Goal: Communication & Community: Answer question/provide support

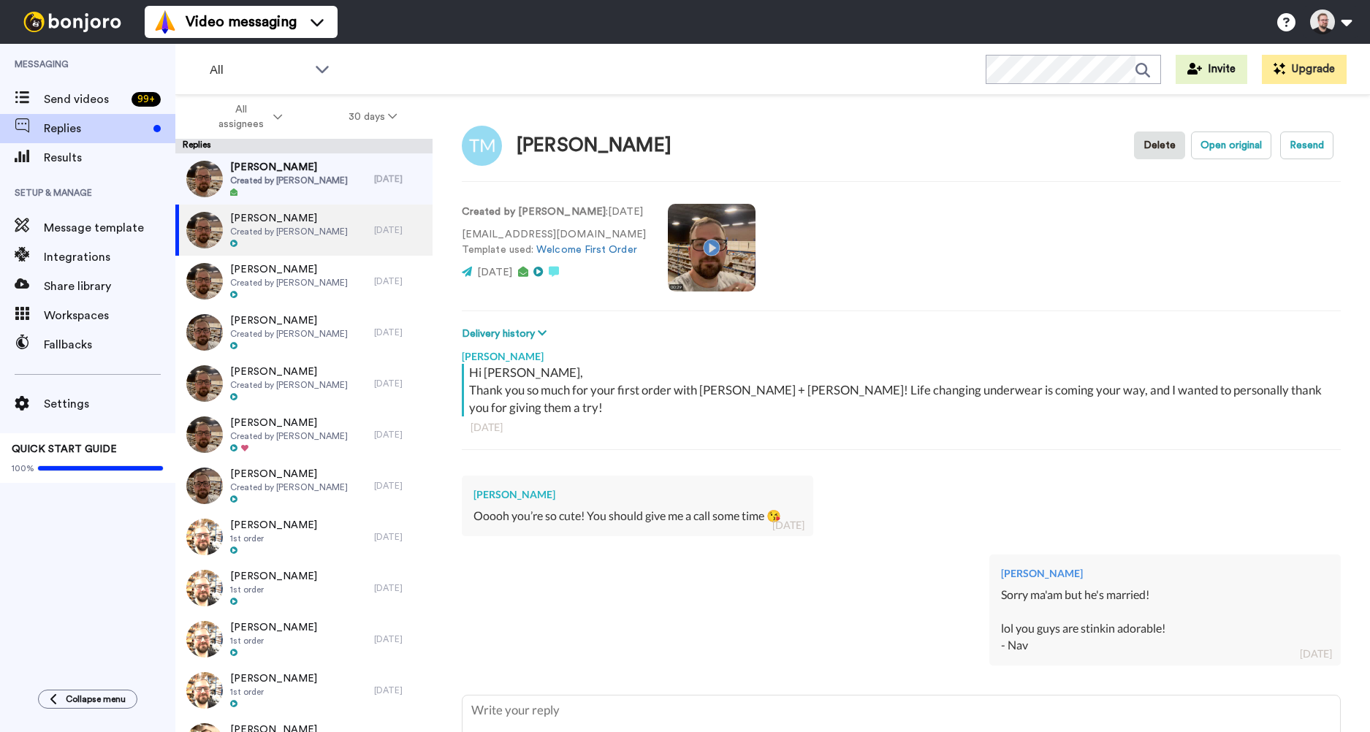
type textarea "x"
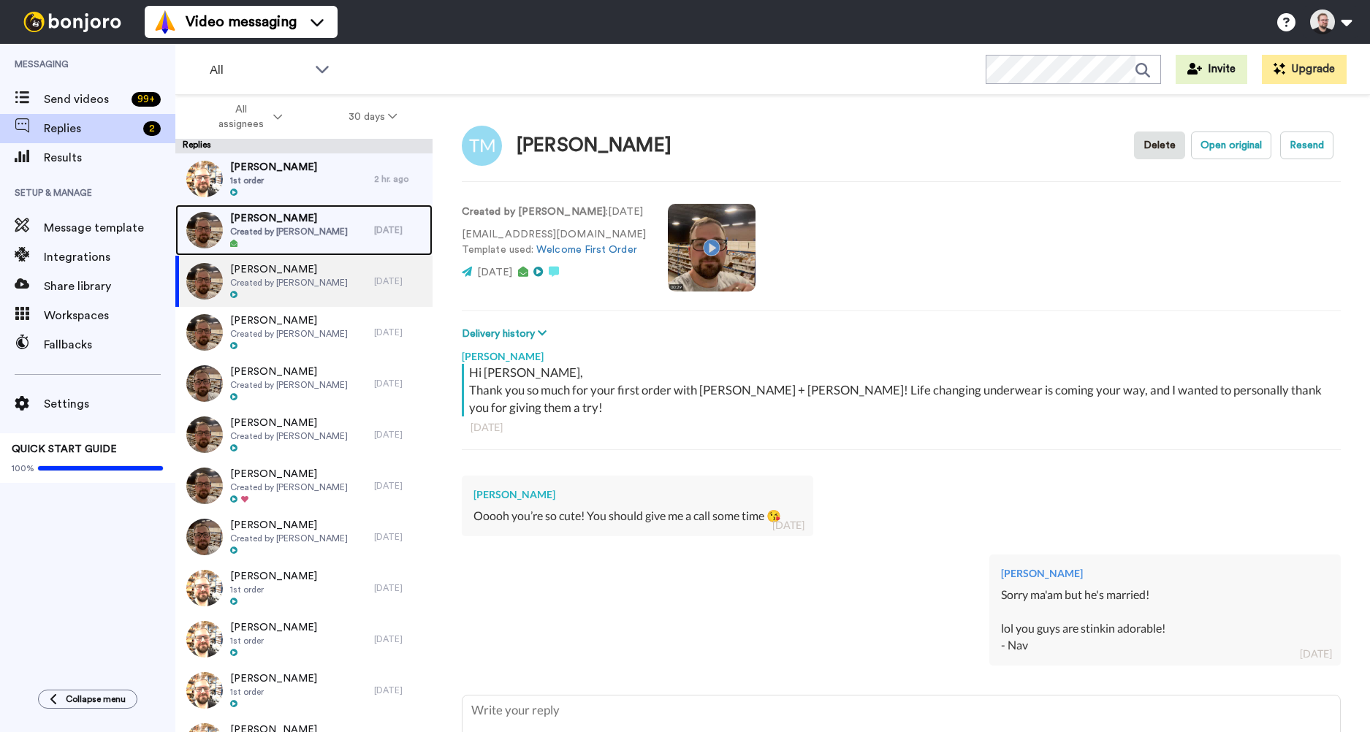
click at [295, 244] on div at bounding box center [289, 244] width 118 height 10
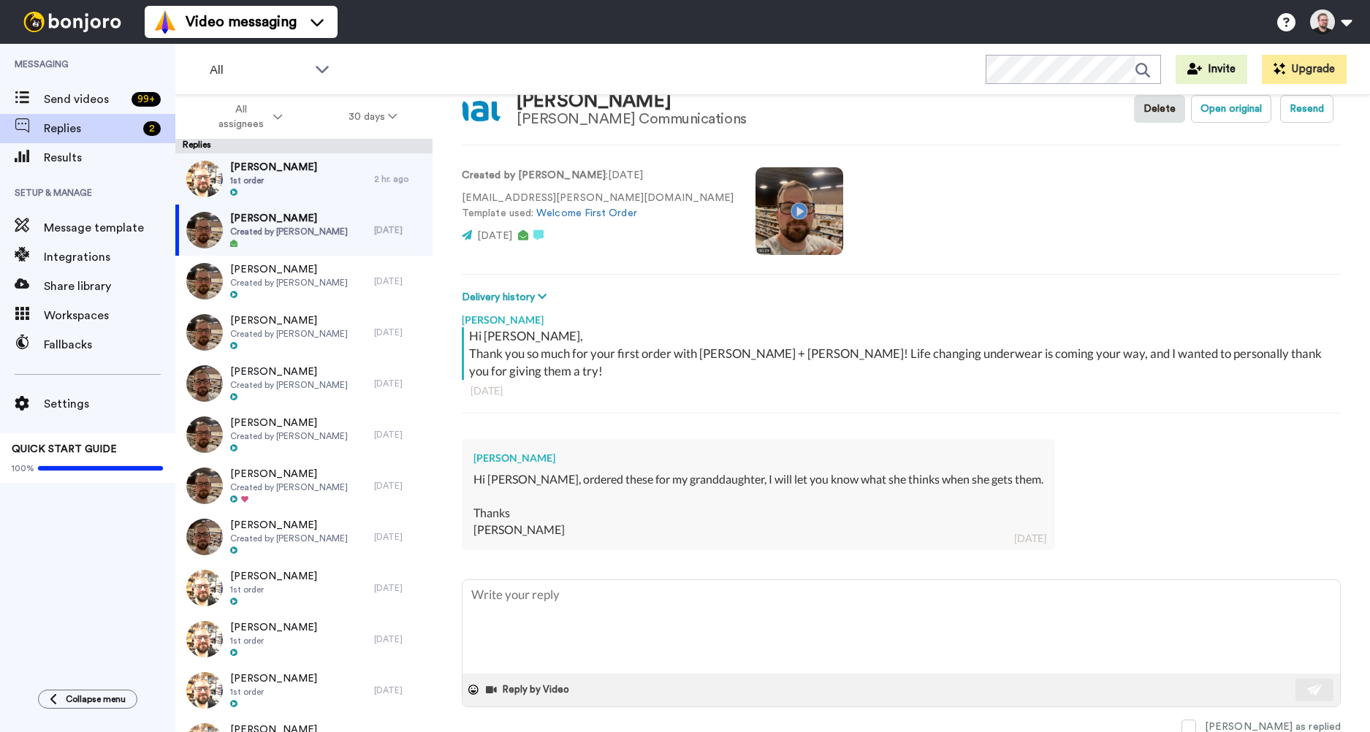
scroll to position [39, 0]
click at [556, 604] on textarea at bounding box center [900, 625] width 877 height 94
type textarea "x"
type textarea "H"
type textarea "x"
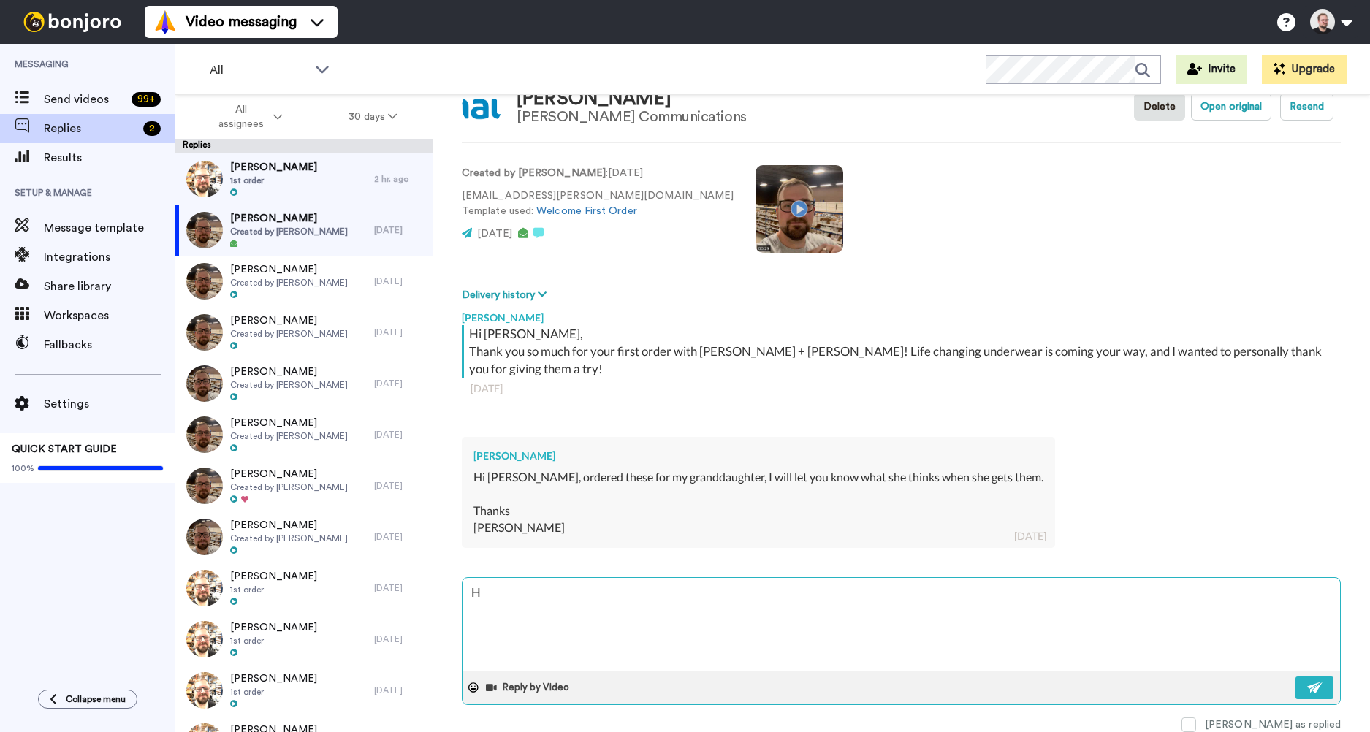
type textarea "Hi"
type textarea "x"
type textarea "Hi"
type textarea "x"
type textarea "Hi K"
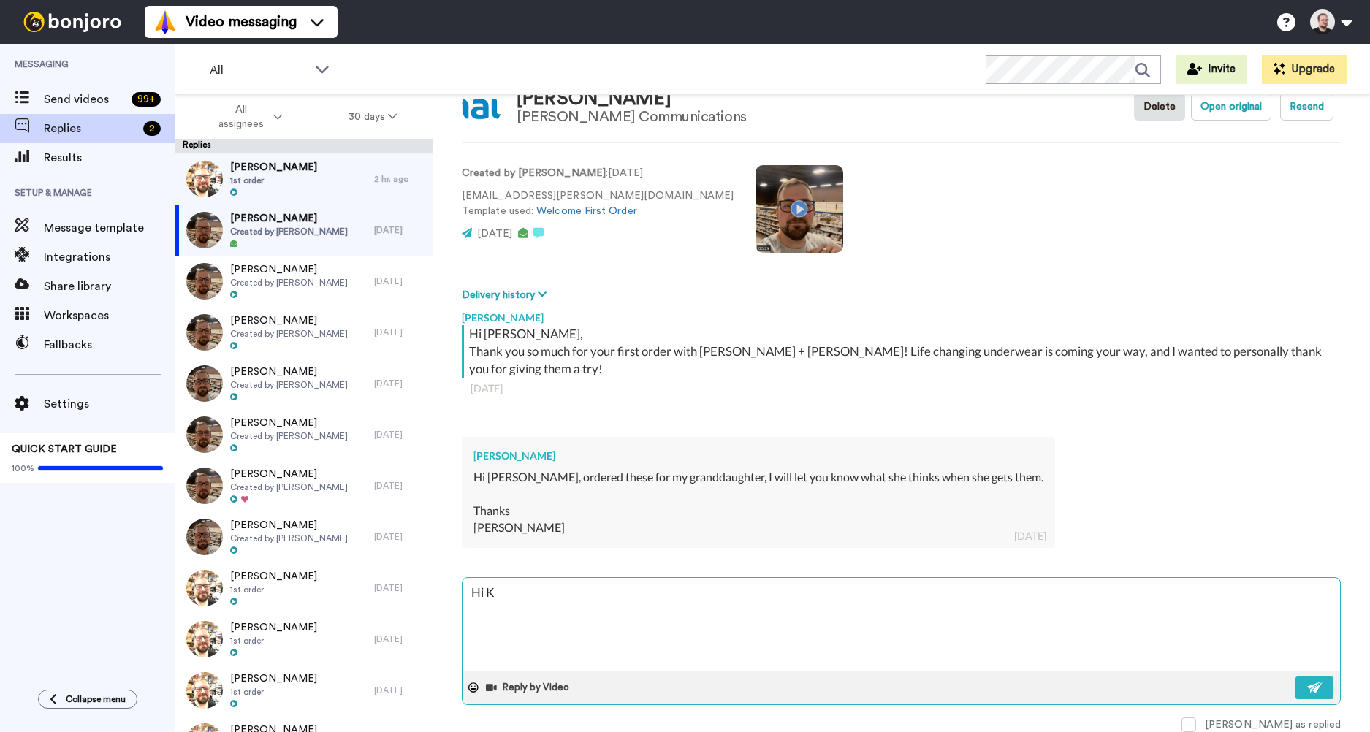
type textarea "x"
type textarea "Hi [PERSON_NAME]"
type textarea "x"
type textarea "Hi [PERSON_NAME]"
type textarea "x"
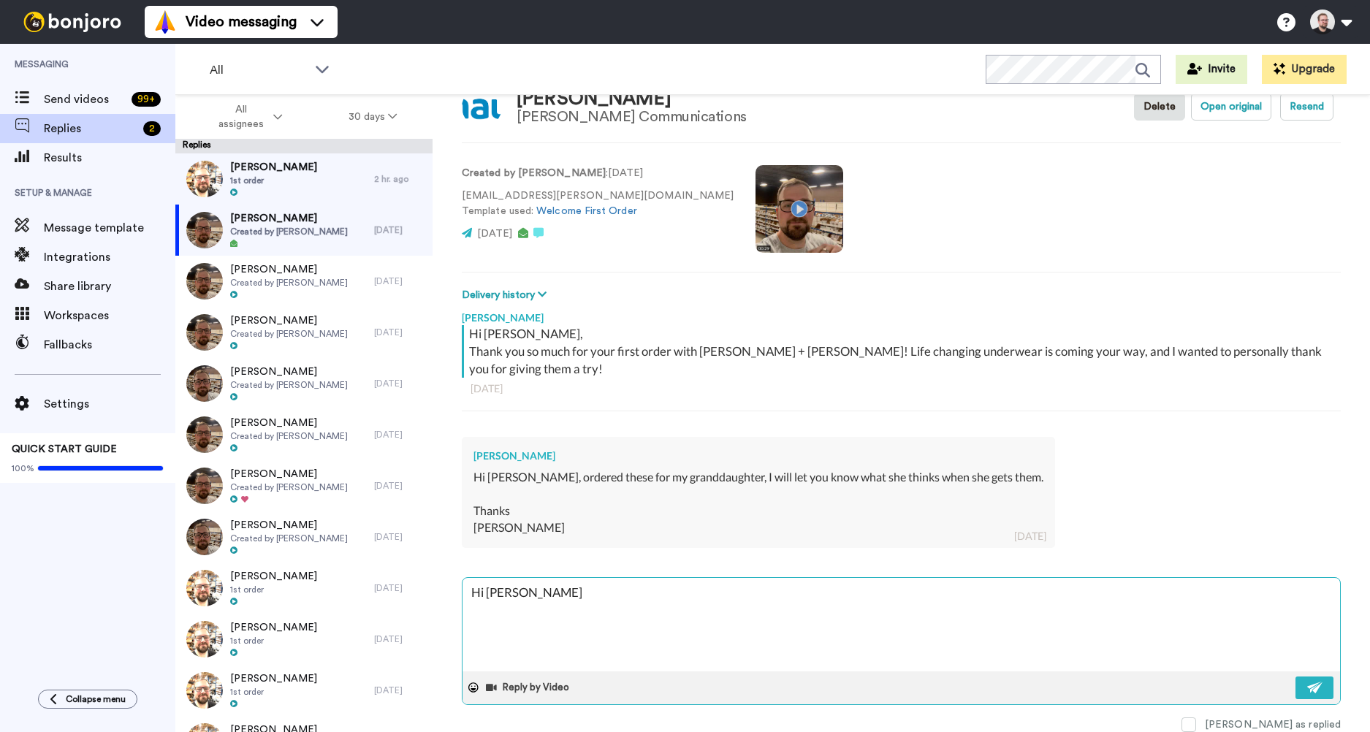
type textarea "Hi [PERSON_NAME]"
type textarea "x"
type textarea "Hi [PERSON_NAME]"
type textarea "x"
type textarea "Hi Kathy,"
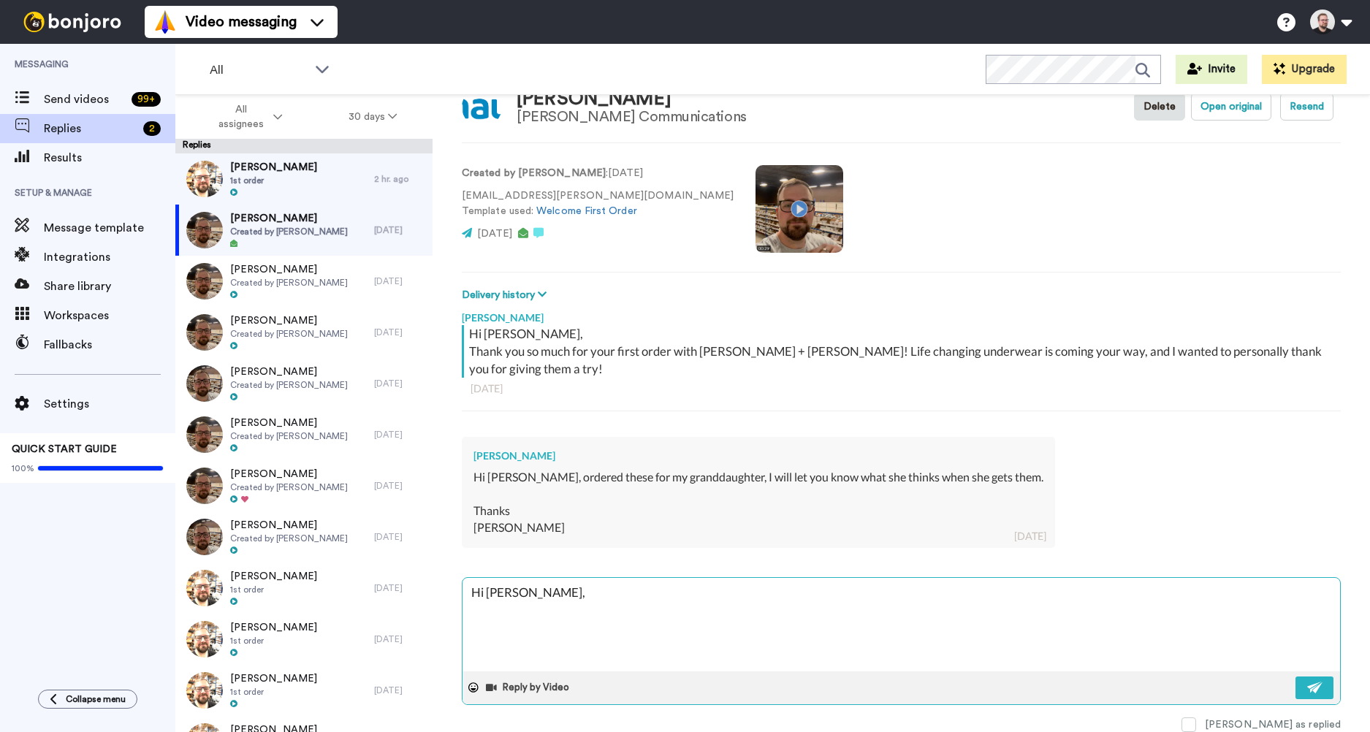
type textarea "x"
type textarea "Hi Kathy,"
type textarea "x"
type textarea "Hi Kathy,"
type textarea "x"
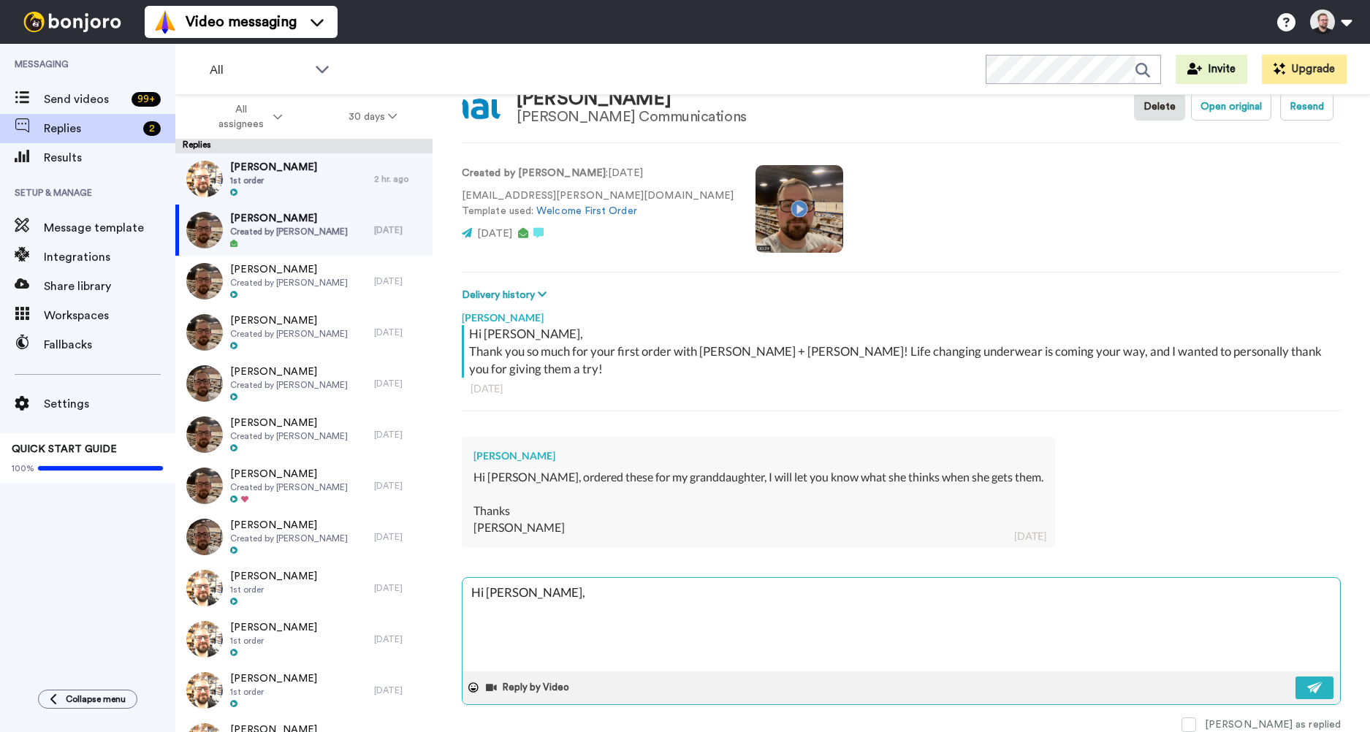
type textarea "Hi Kathy,"
type textarea "x"
type textarea "Hi Kathy, T"
type textarea "x"
type textarea "Hi Kathy, Th"
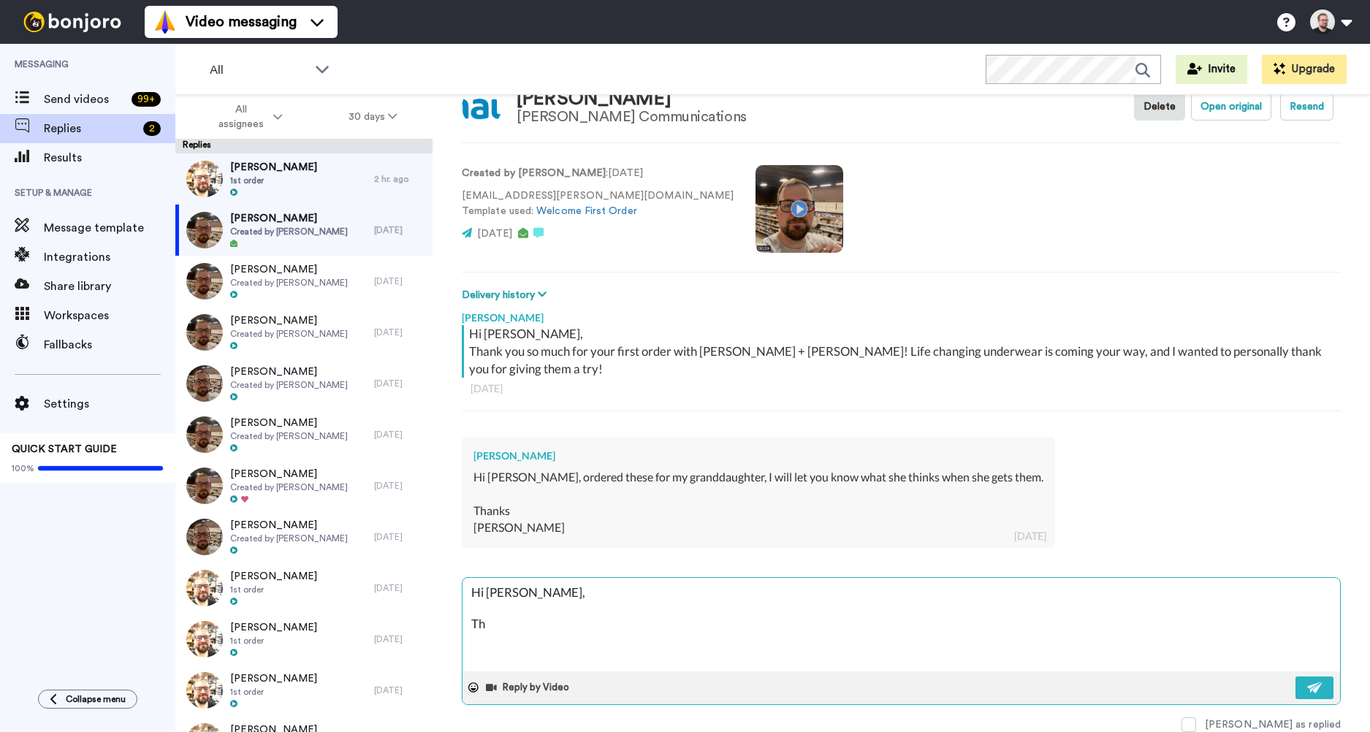
type textarea "x"
type textarea "Hi Kathy, Tha"
type textarea "x"
type textarea "Hi Kathy, Than"
type textarea "x"
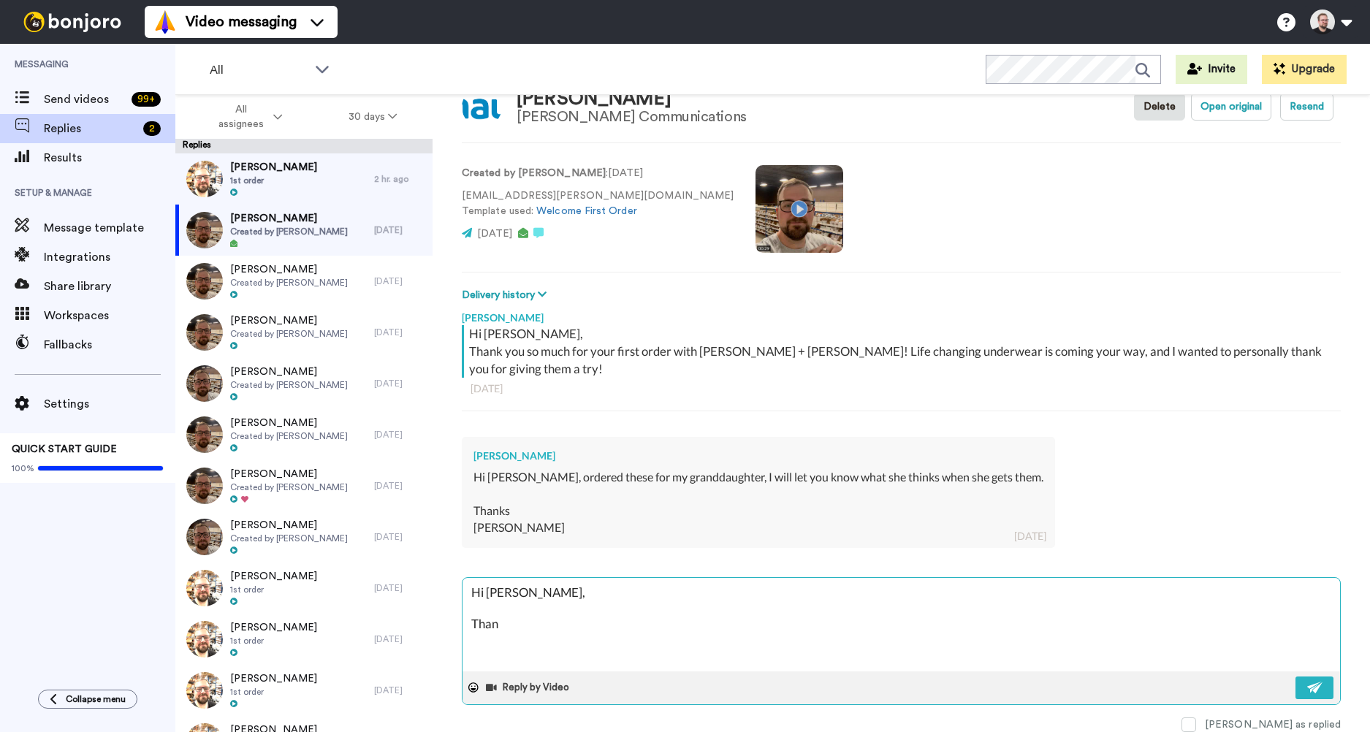
type textarea "Hi Kathy, Thank"
type textarea "x"
type textarea "Hi Kathy, Thank"
type textarea "x"
type textarea "Hi Kathy, Thank y"
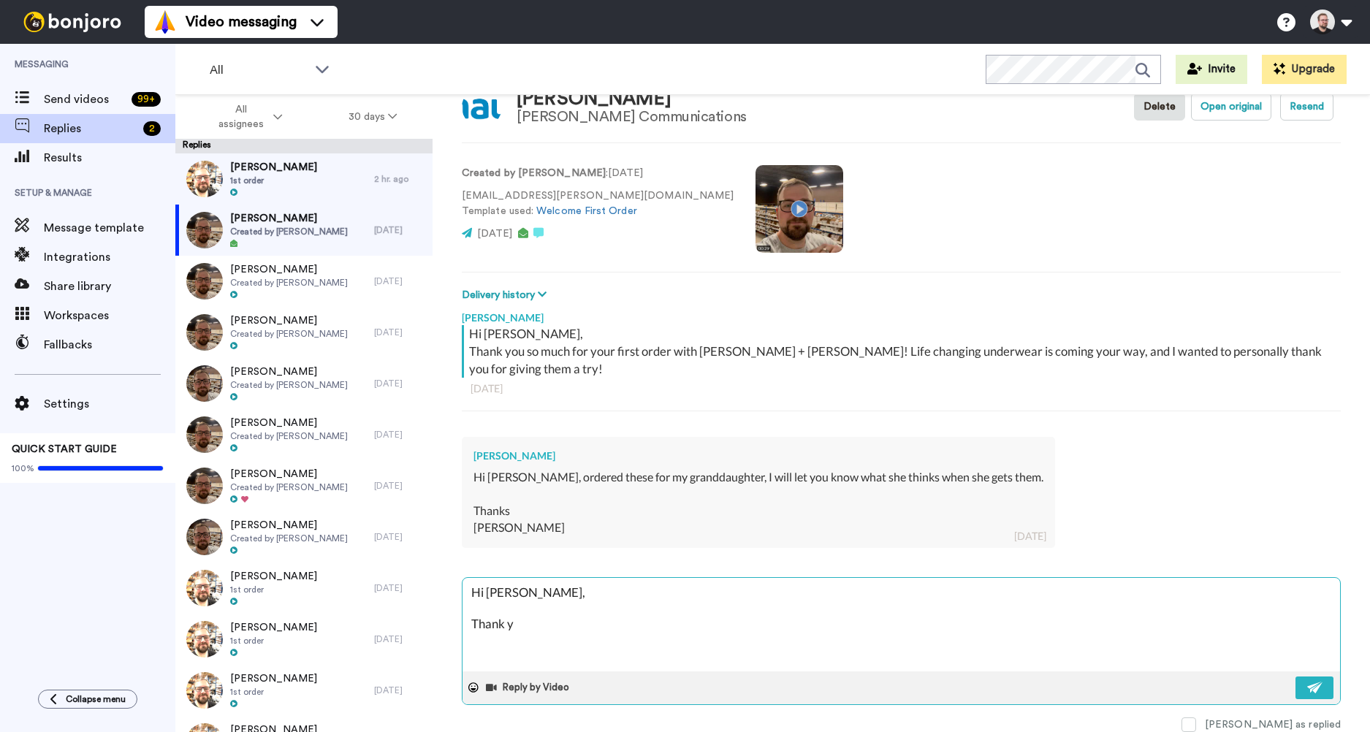
type textarea "x"
type textarea "Hi Kathy, Thank yo"
type textarea "x"
type textarea "Hi Kathy, Thank you"
type textarea "x"
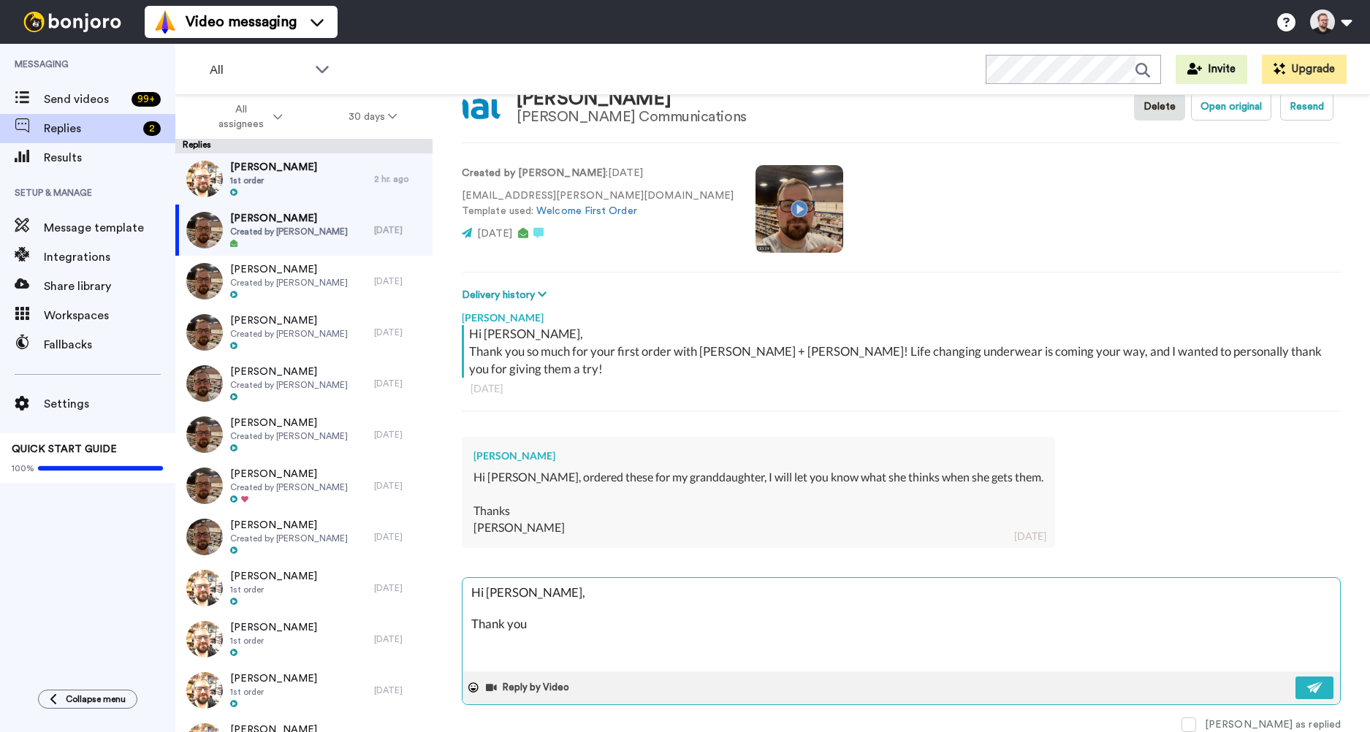
type textarea "Hi Kathy, Thank you s"
type textarea "x"
type textarea "Hi Kathy, Thank you so"
type textarea "x"
type textarea "Hi Kathy, Thank you so"
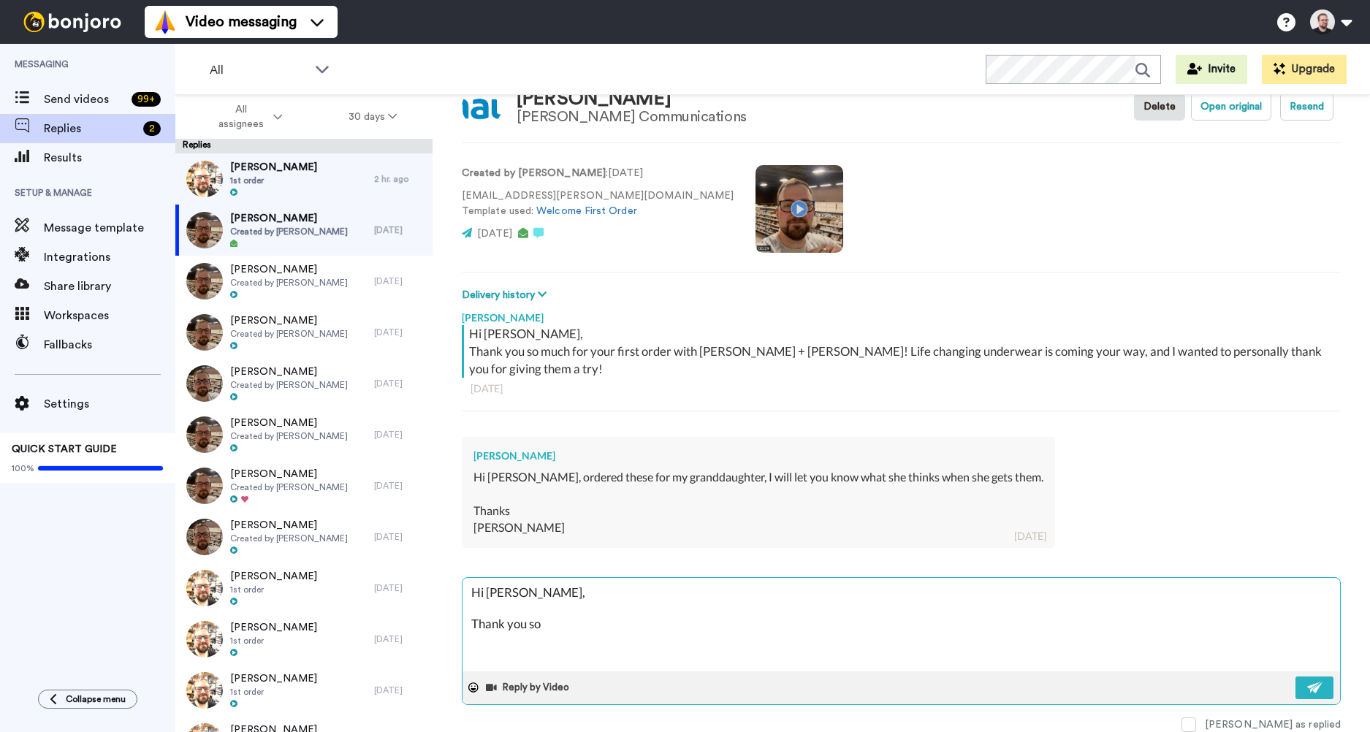
type textarea "x"
type textarea "Hi Kathy, Thank you so m"
type textarea "x"
type textarea "Hi Kathy, Thank you so mu"
type textarea "x"
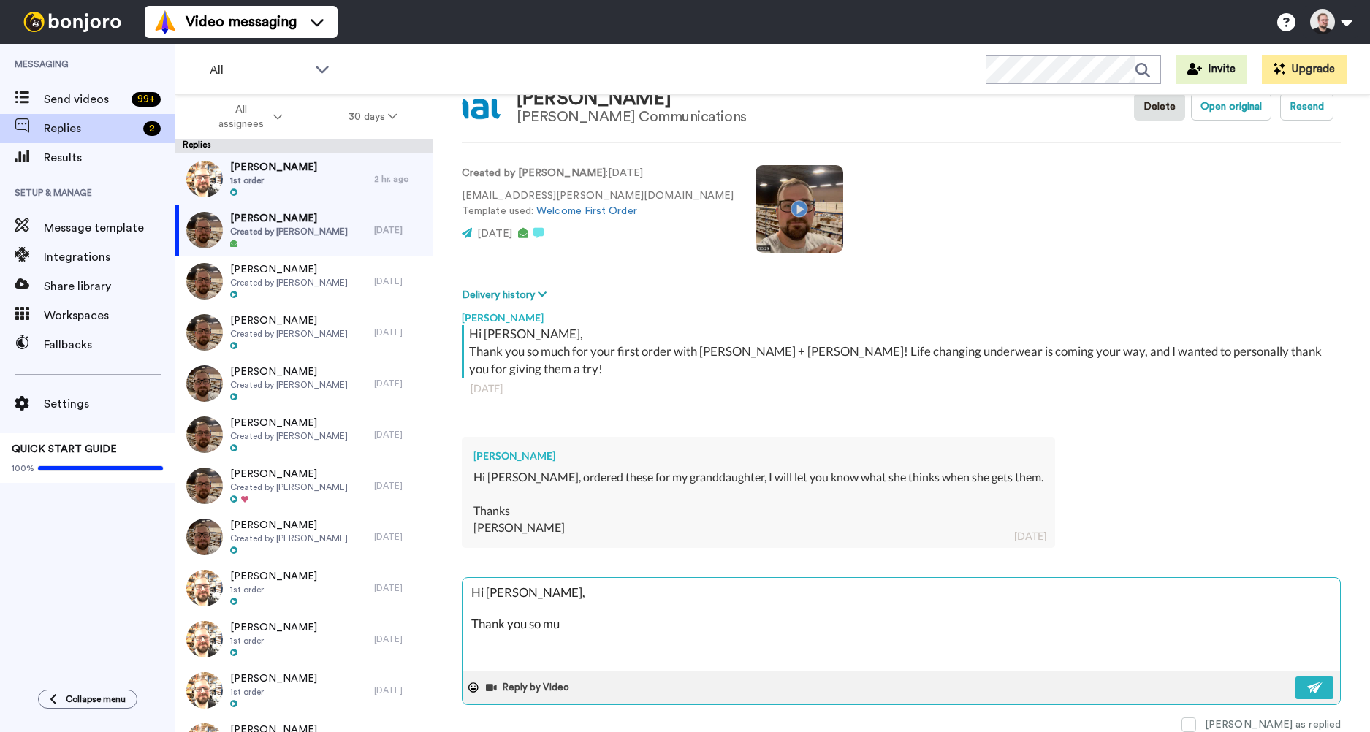
type textarea "Hi Kathy, Thank you so muc"
type textarea "x"
type textarea "Hi Kathy, Thank you so much"
type textarea "x"
type textarea "Hi Kathy, Thank you so much"
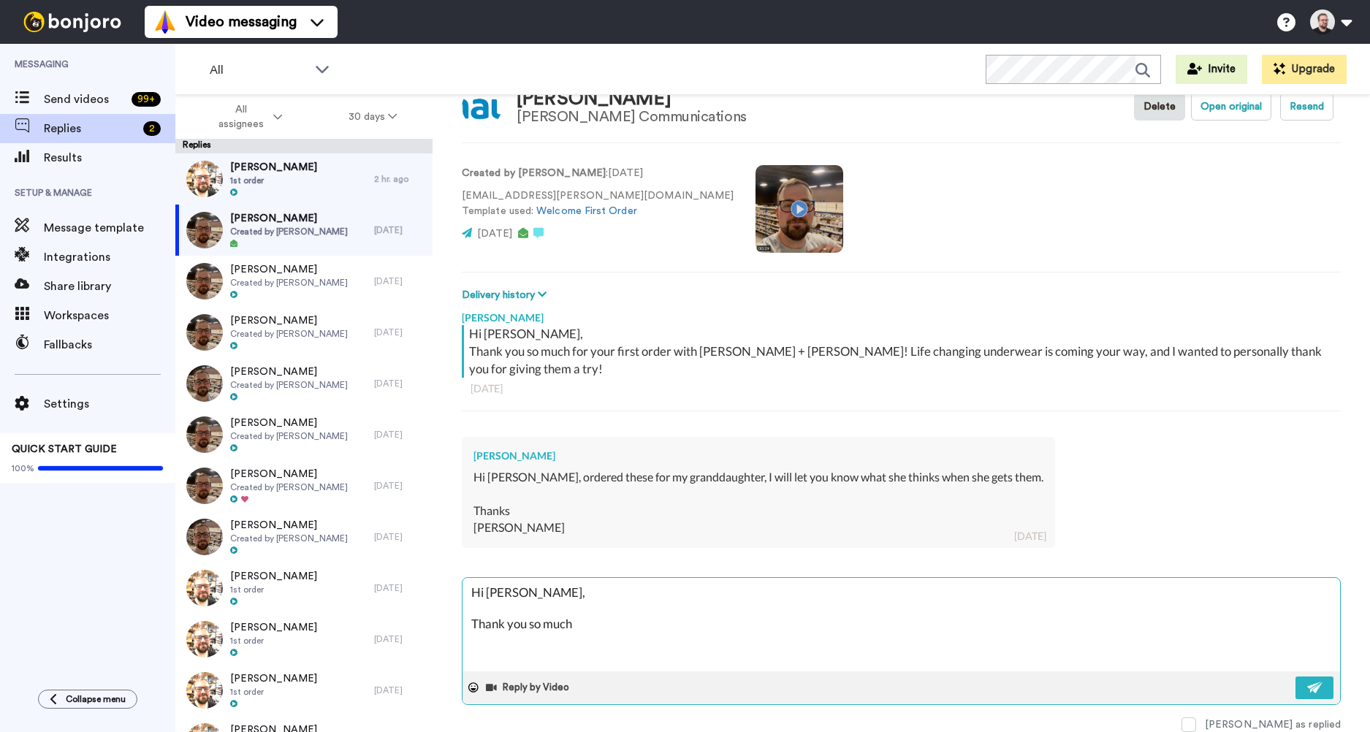
type textarea "x"
type textarea "Hi Kathy, Thank you so much f"
type textarea "x"
type textarea "Hi Kathy, Thank you so much fo"
type textarea "x"
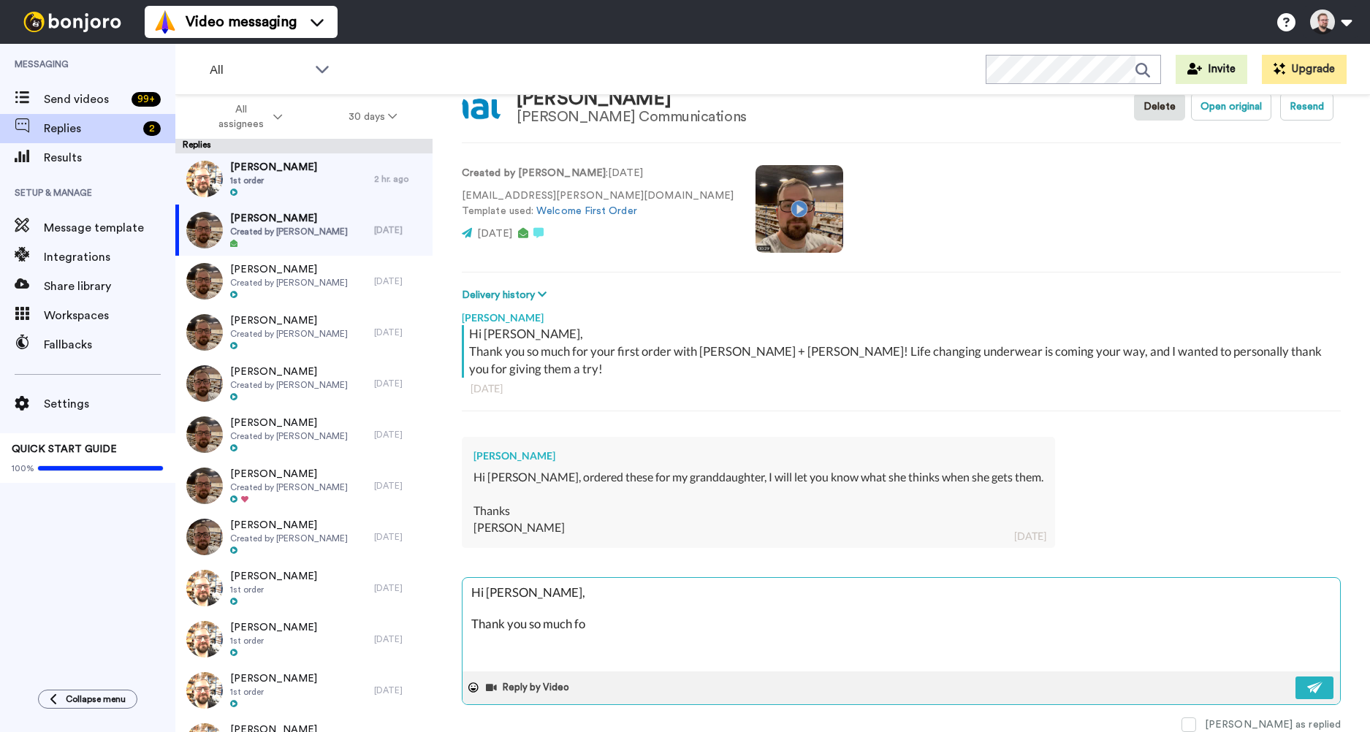
type textarea "Hi Kathy, Thank you so much for"
type textarea "x"
type textarea "Hi Kathy, Thank you so much for"
type textarea "x"
type textarea "Hi Kathy, Thank you so much for t"
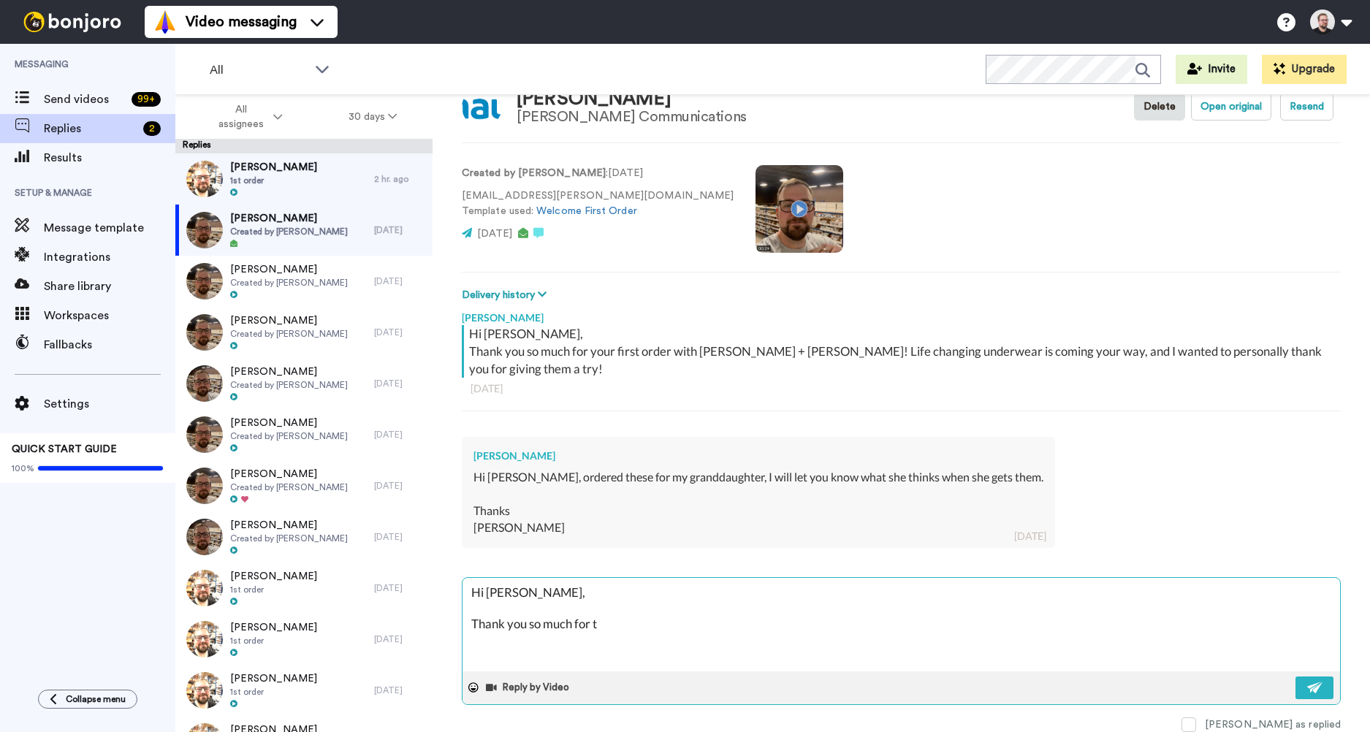
type textarea "x"
type textarea "Hi Kathy, Thank you so much for th"
type textarea "x"
type textarea "Hi Kathy, Thank you so much for thi"
type textarea "x"
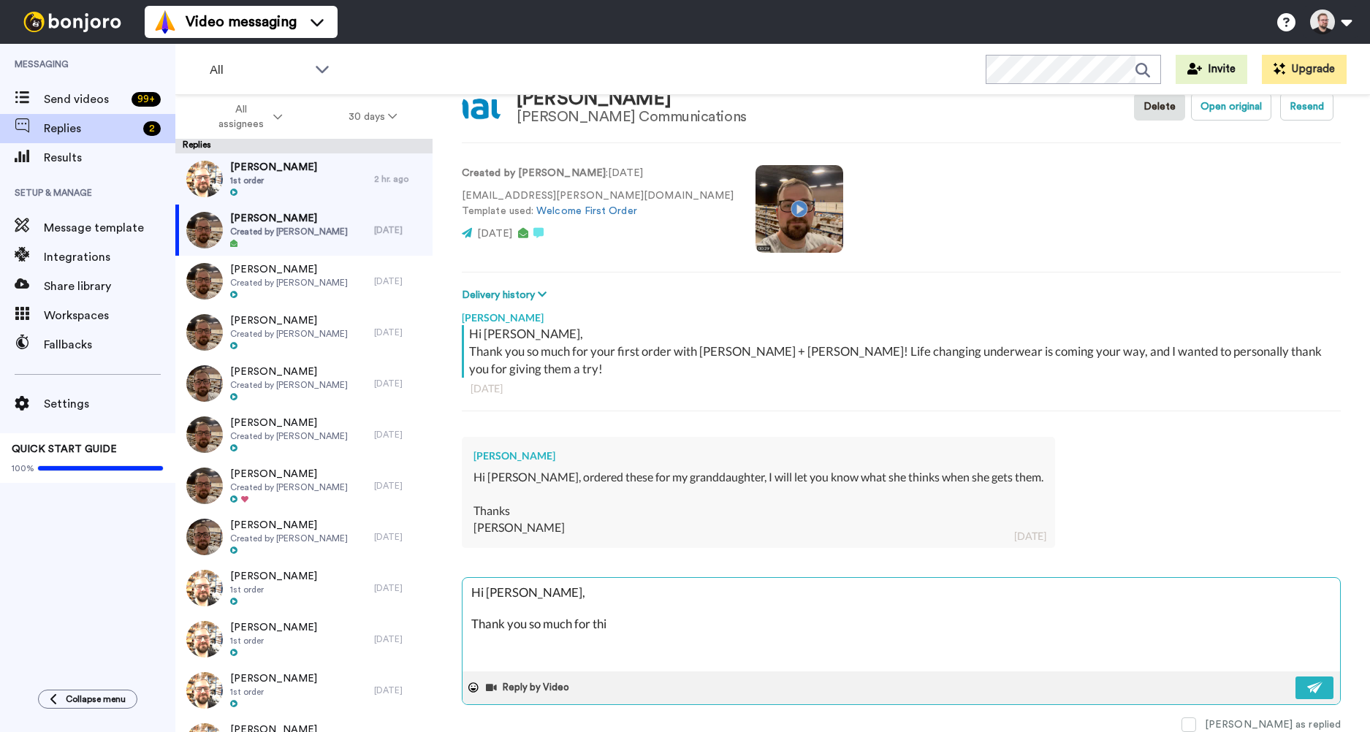
type textarea "Hi Kathy, Thank you so much for thin"
type textarea "x"
type textarea "Hi Kathy, Thank you so much for think"
type textarea "x"
type textarea "Hi Kathy, Thank you so much for thinki"
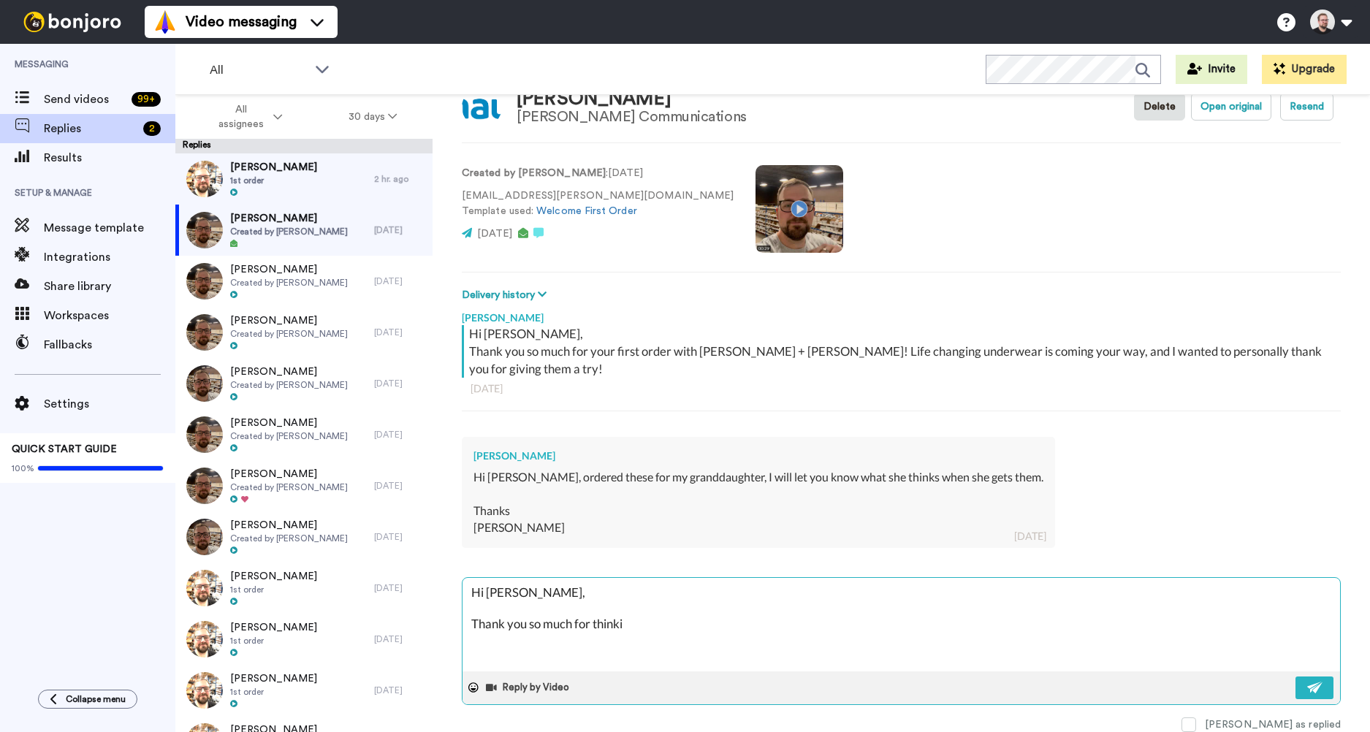
type textarea "x"
type textarea "Hi Kathy, Thank you so much for thinkin"
type textarea "x"
type textarea "Hi Kathy, Thank you so much for thinking"
type textarea "x"
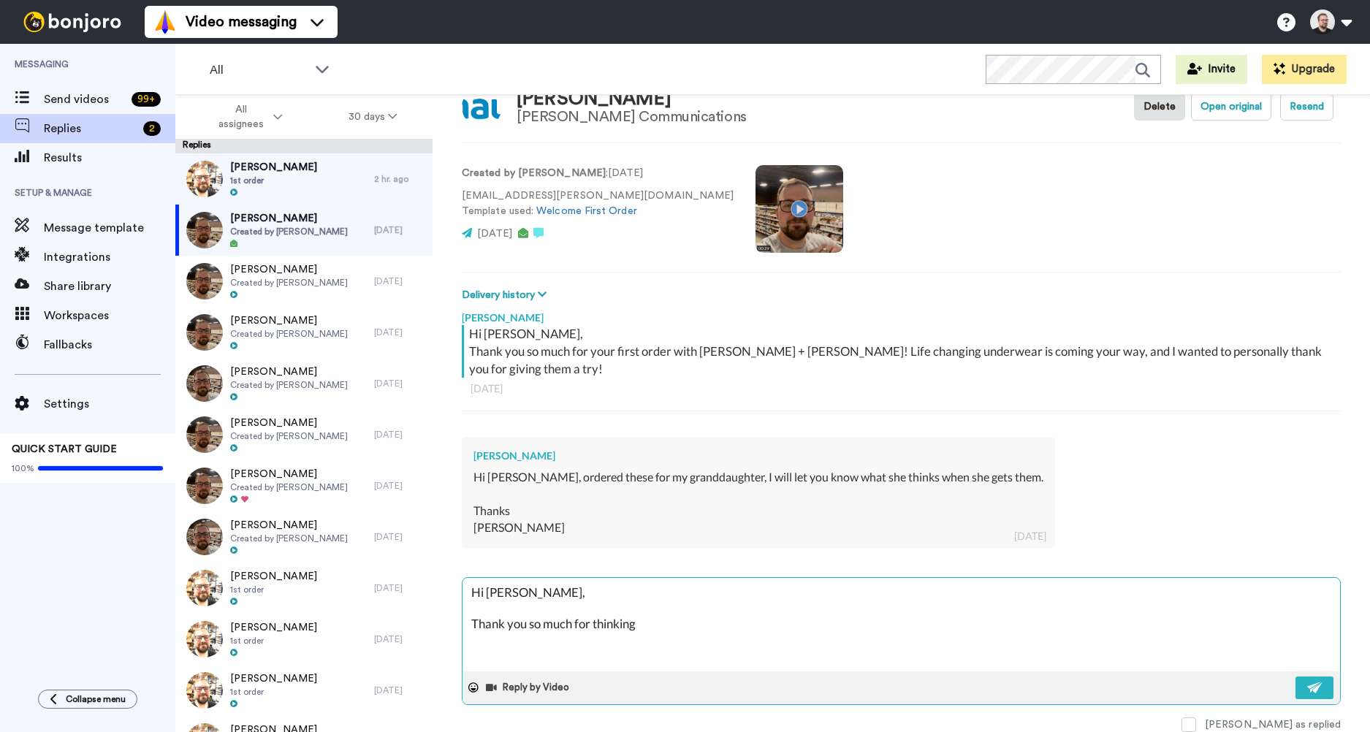
type textarea "Hi Kathy, Thank you so much for thinking"
type textarea "x"
type textarea "Hi Kathy, Thank you so much for thinking o"
type textarea "x"
type textarea "Hi Kathy, Thank you so much for thinking of"
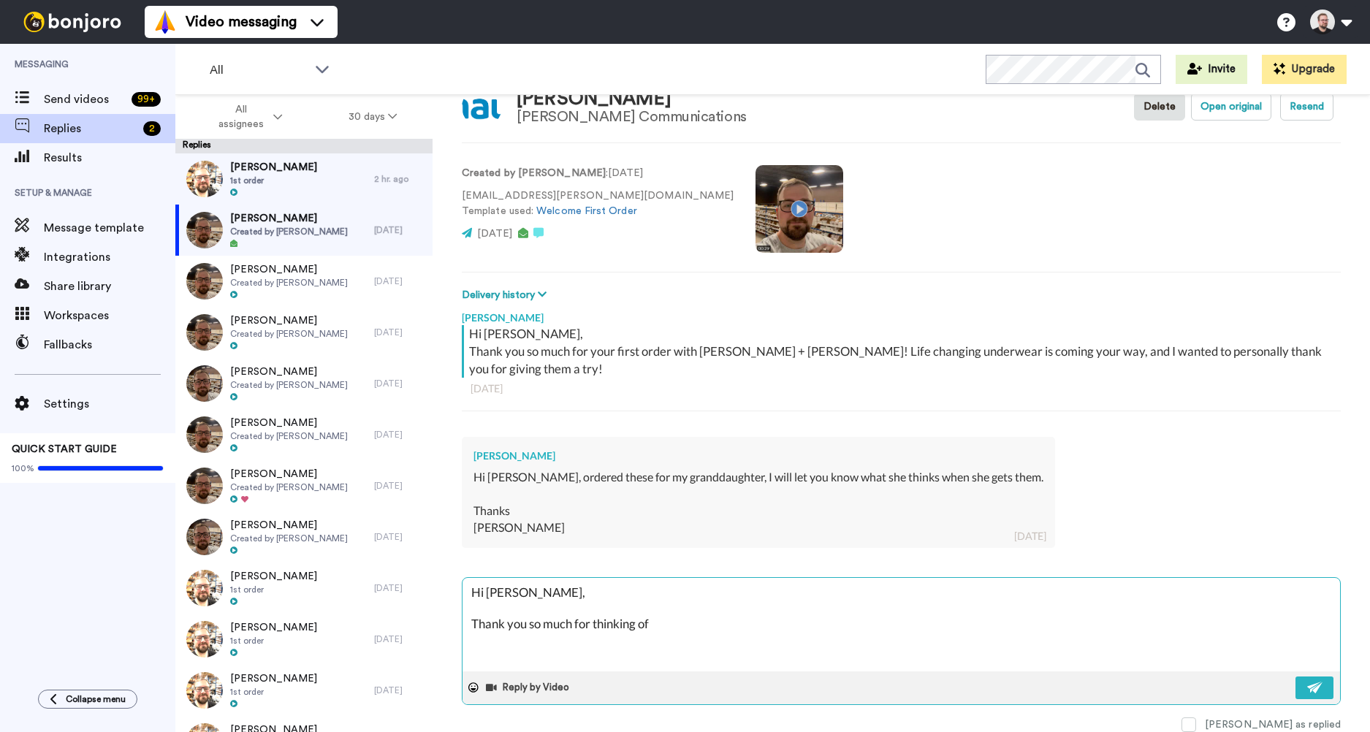
type textarea "x"
type textarea "Hi Kathy, Thank you so much for thinking of u"
type textarea "x"
type textarea "Hi Kathy, Thank you so much for thinking of us"
type textarea "x"
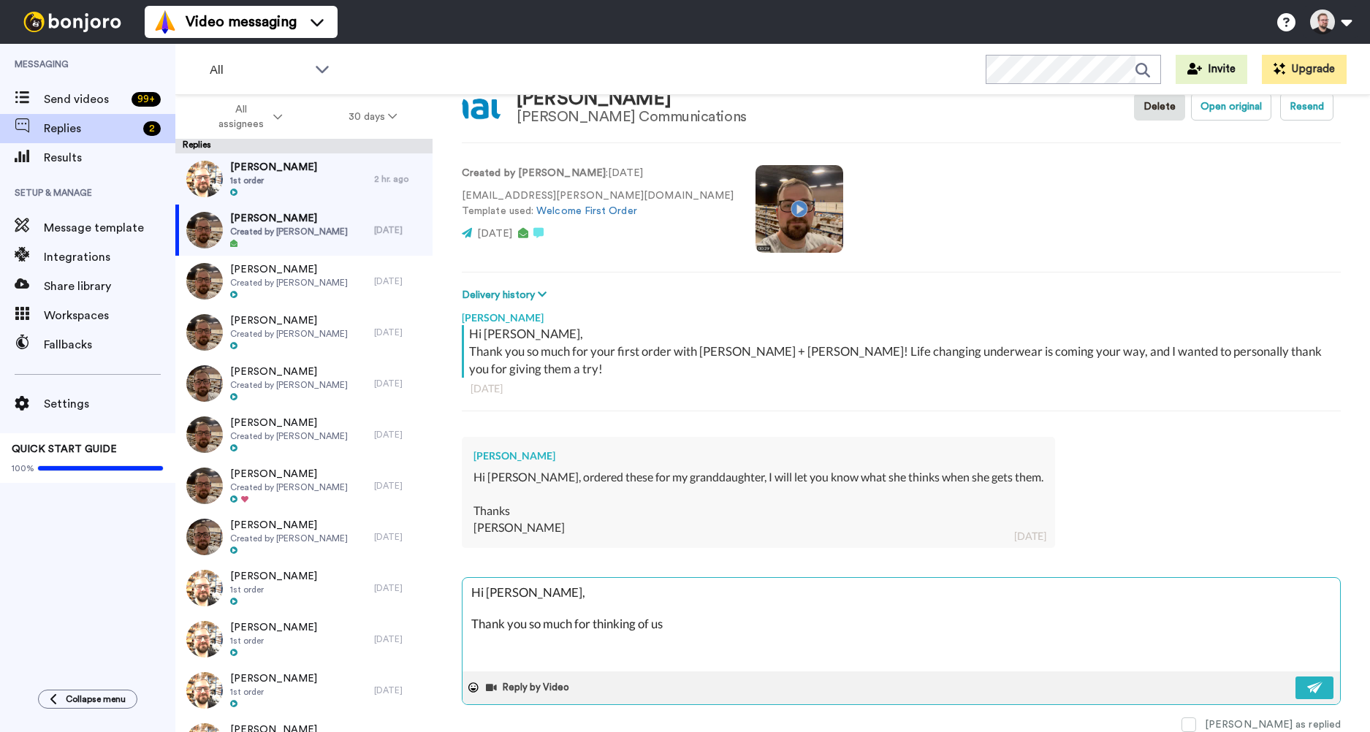
type textarea "Hi Kathy, Thank you so much for thinking of us"
type textarea "x"
type textarea "Hi Kathy, Thank you so much for thinking of us a"
type textarea "x"
type textarea "Hi Kathy, Thank you so much for thinking of us as"
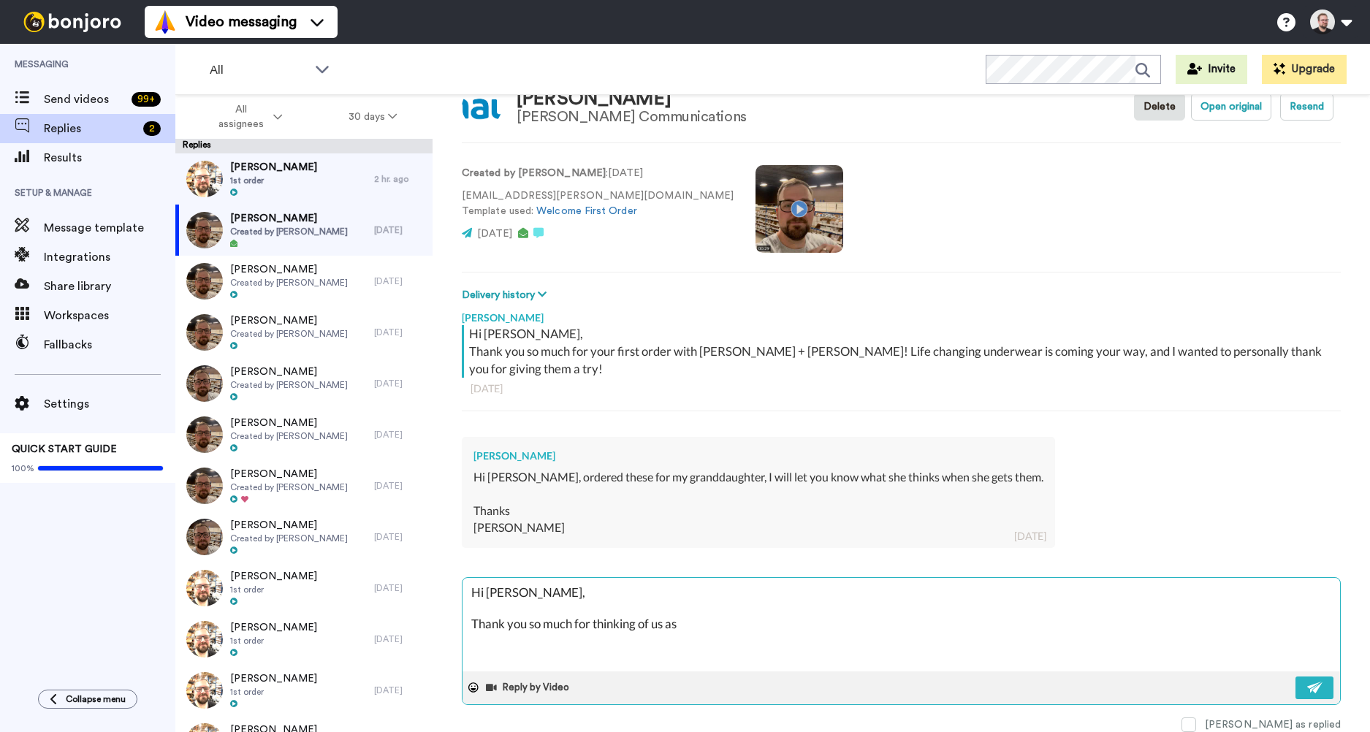
type textarea "x"
type textarea "Hi Kathy, Thank you so much for thinking of us as a"
type textarea "x"
type textarea "Hi Kathy, Thank you so much for thinking of us as a"
type textarea "x"
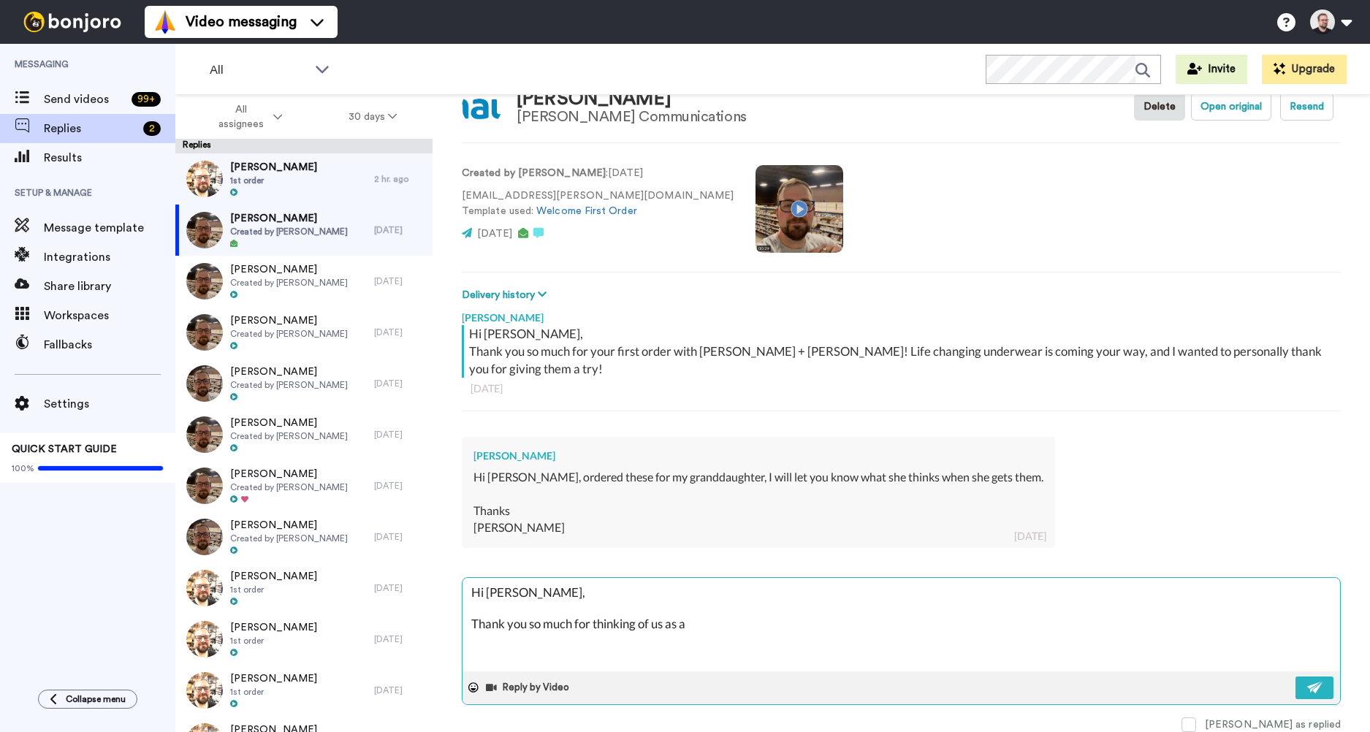
type textarea "Hi Kathy, Thank you so much for thinking of us as a g"
type textarea "x"
type textarea "Hi Kathy, Thank you so much for thinking of us as a gi"
type textarea "x"
type textarea "Hi Kathy, Thank you so much for thinking of us as a gif"
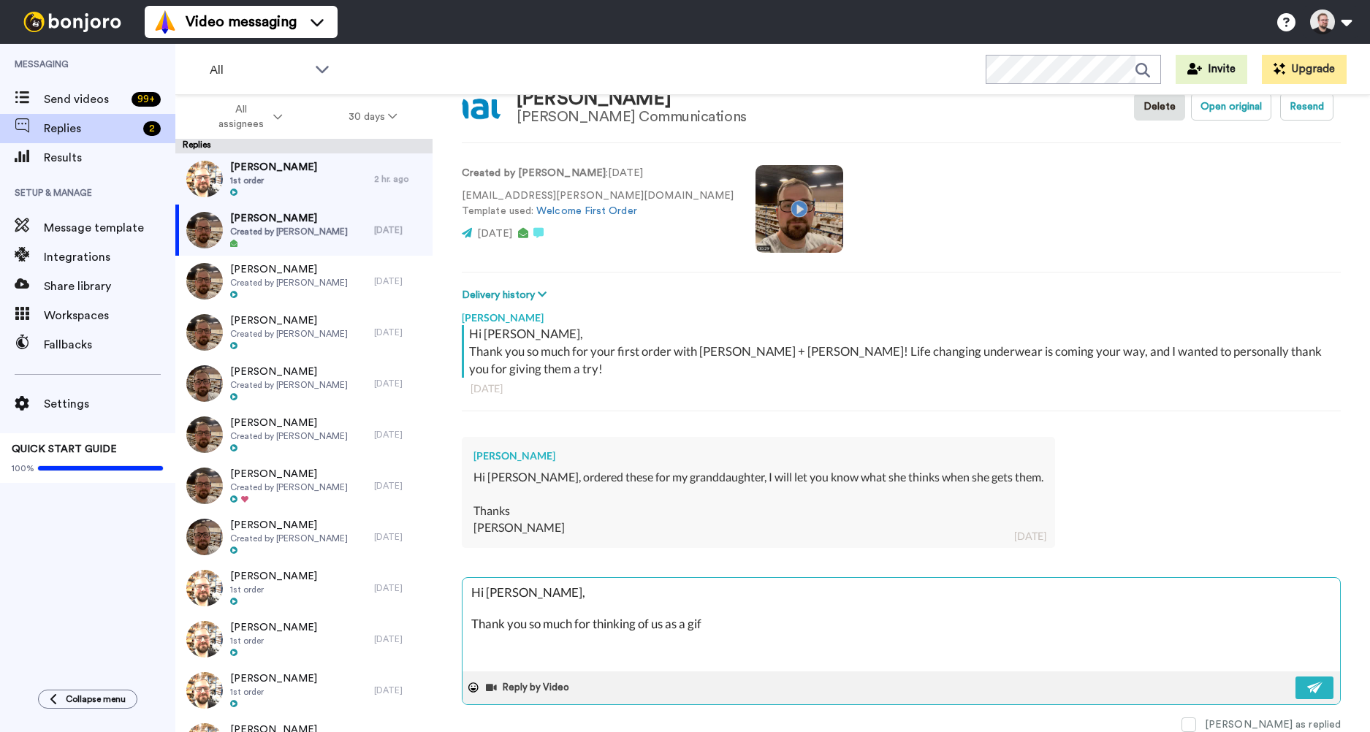
type textarea "x"
type textarea "Hi Kathy, Thank you so much for thinking of us as a gift"
type textarea "x"
type textarea "Hi Kathy, Thank you so much for thinking of us as a gift"
type textarea "x"
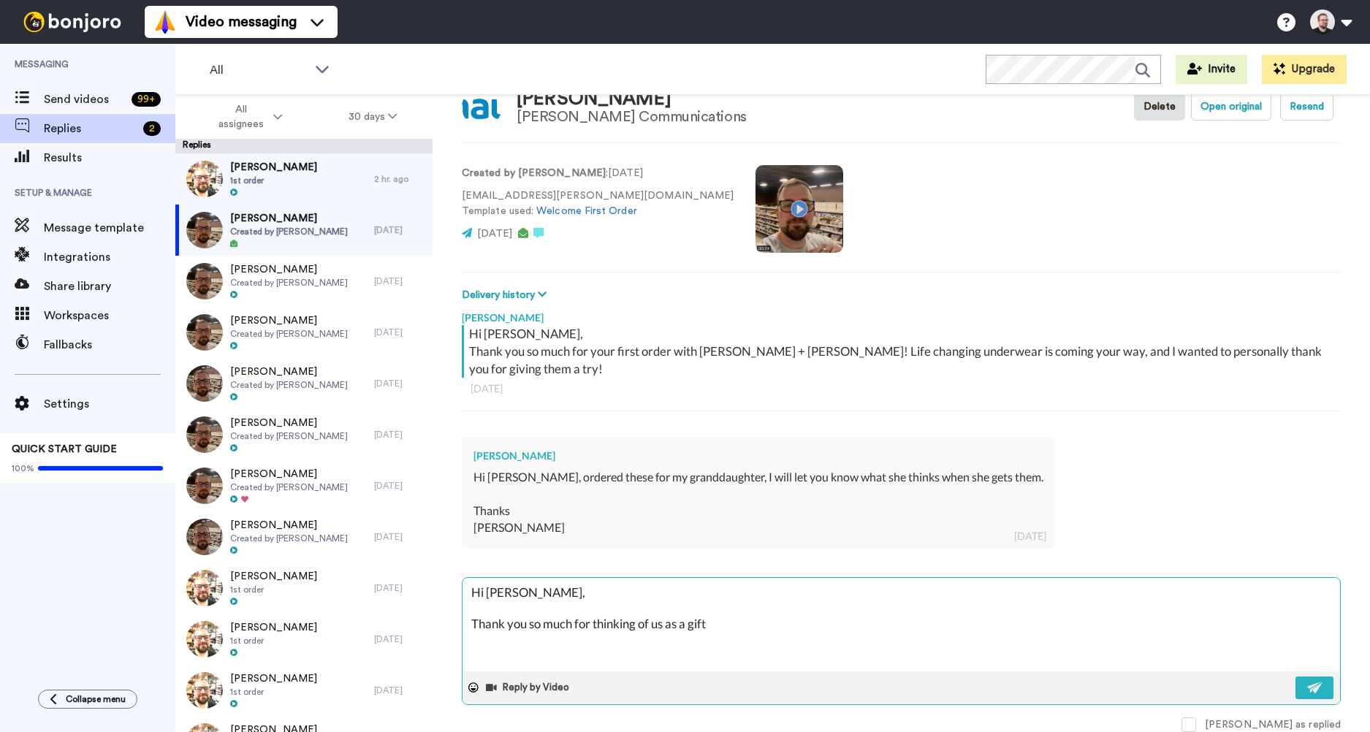
type textarea "Hi Kathy, Thank you so much for thinking of us as a gift f"
type textarea "x"
type textarea "Hi Kathy, Thank you so much for thinking of us as a gift fo"
type textarea "x"
type textarea "Hi Kathy, Thank you so much for thinking of us as a gift for"
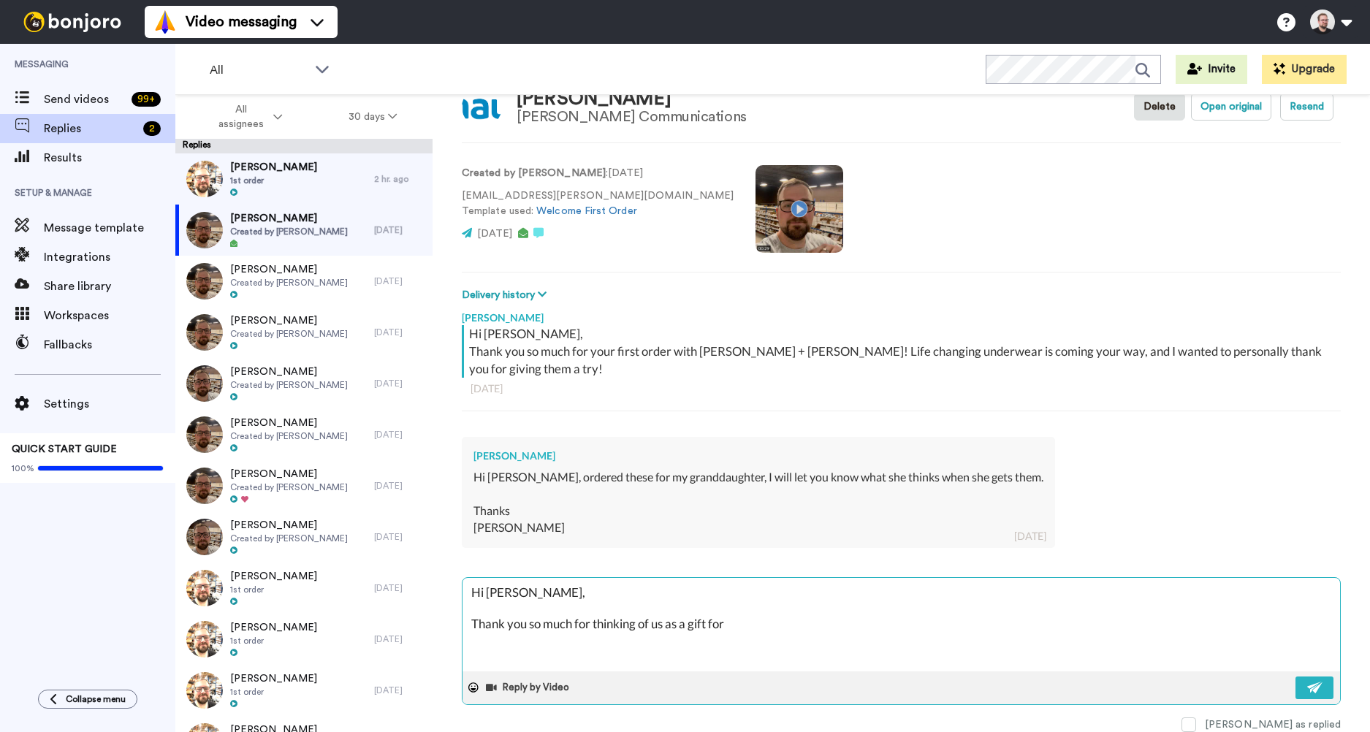
type textarea "x"
type textarea "Hi Kathy, Thank you so much for thinking of us as a gift for"
type textarea "x"
type textarea "Hi Kathy, Thank you so much for thinking of us as a gift for y"
type textarea "x"
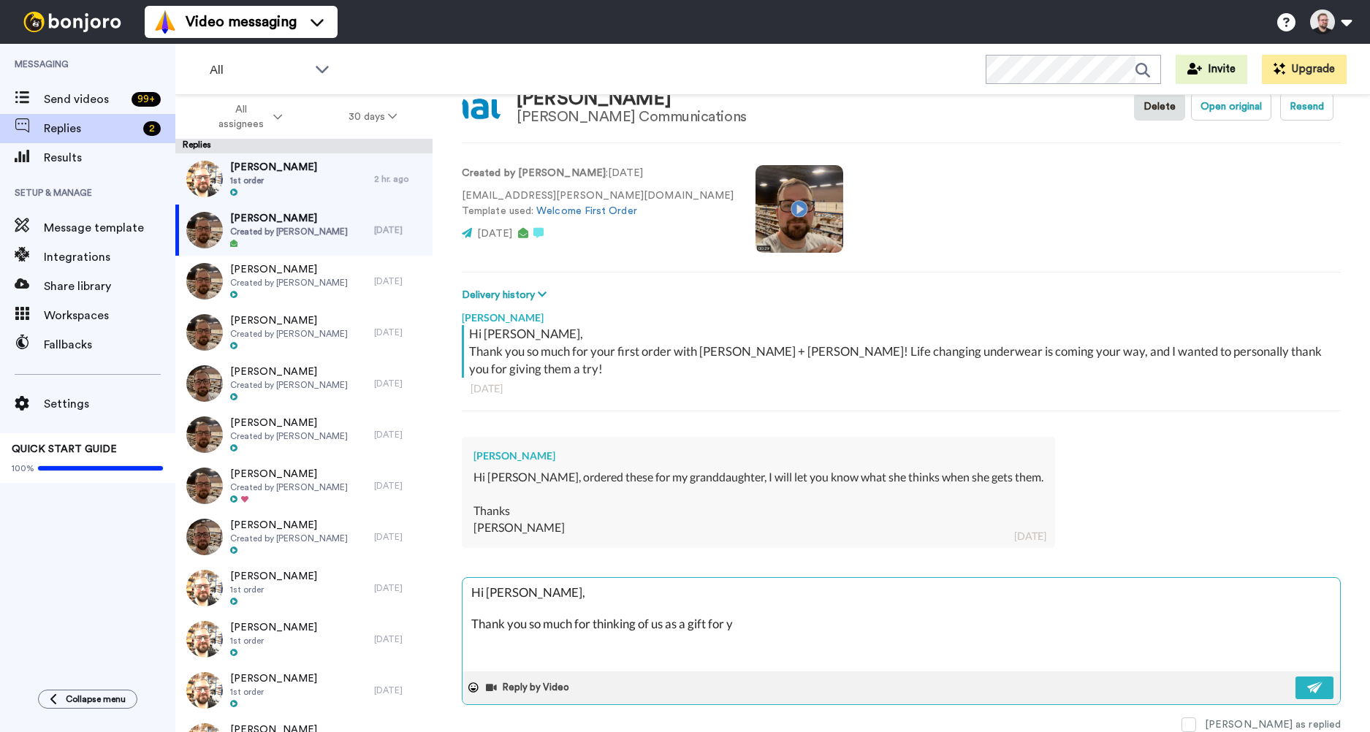
type textarea "Hi Kathy, Thank you so much for thinking of us as a gift for yo"
type textarea "x"
type textarea "Hi Kathy, Thank you so much for thinking of us as a gift for you"
type textarea "x"
type textarea "Hi Kathy, Thank you so much for thinking of us as a gift for your"
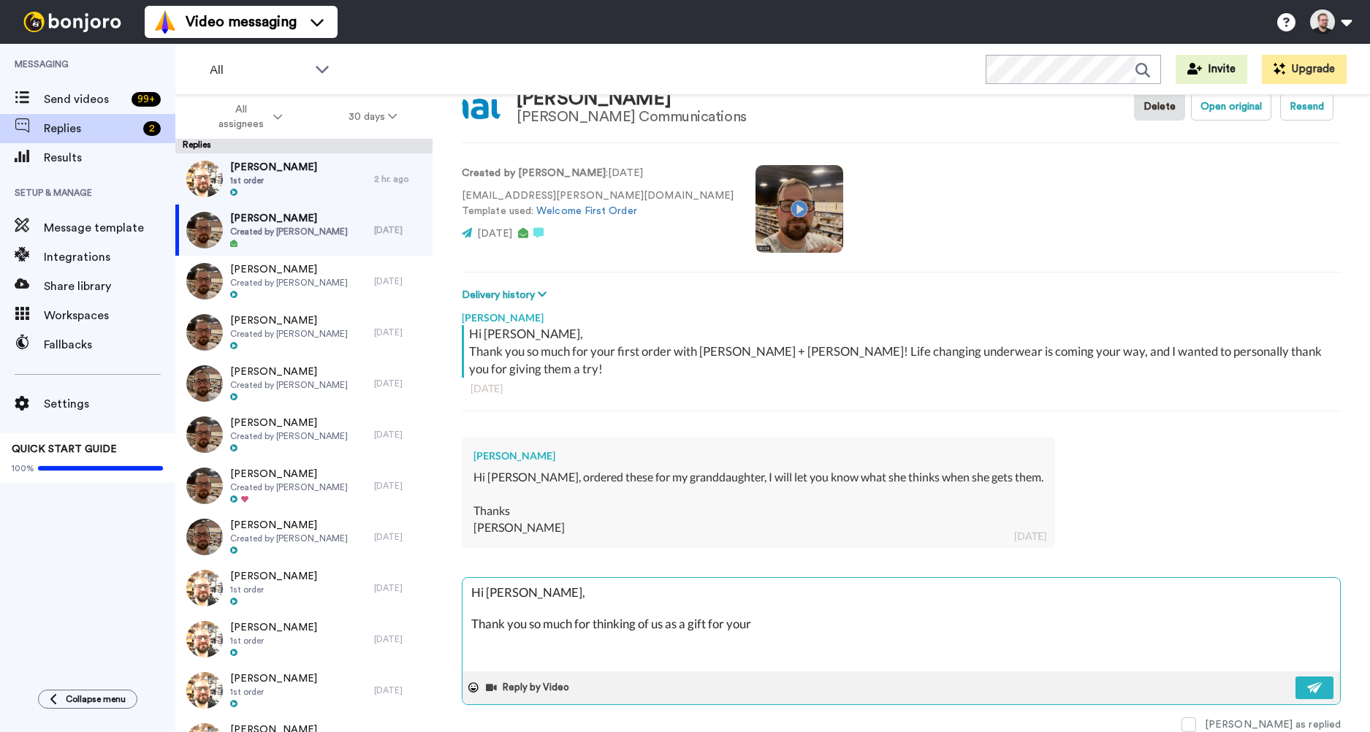
type textarea "x"
type textarea "Hi Kathy, Thank you so much for thinking of us as a gift for your"
type textarea "x"
type textarea "Hi Kathy, Thank you so much for thinking of us as a gift for your g"
type textarea "x"
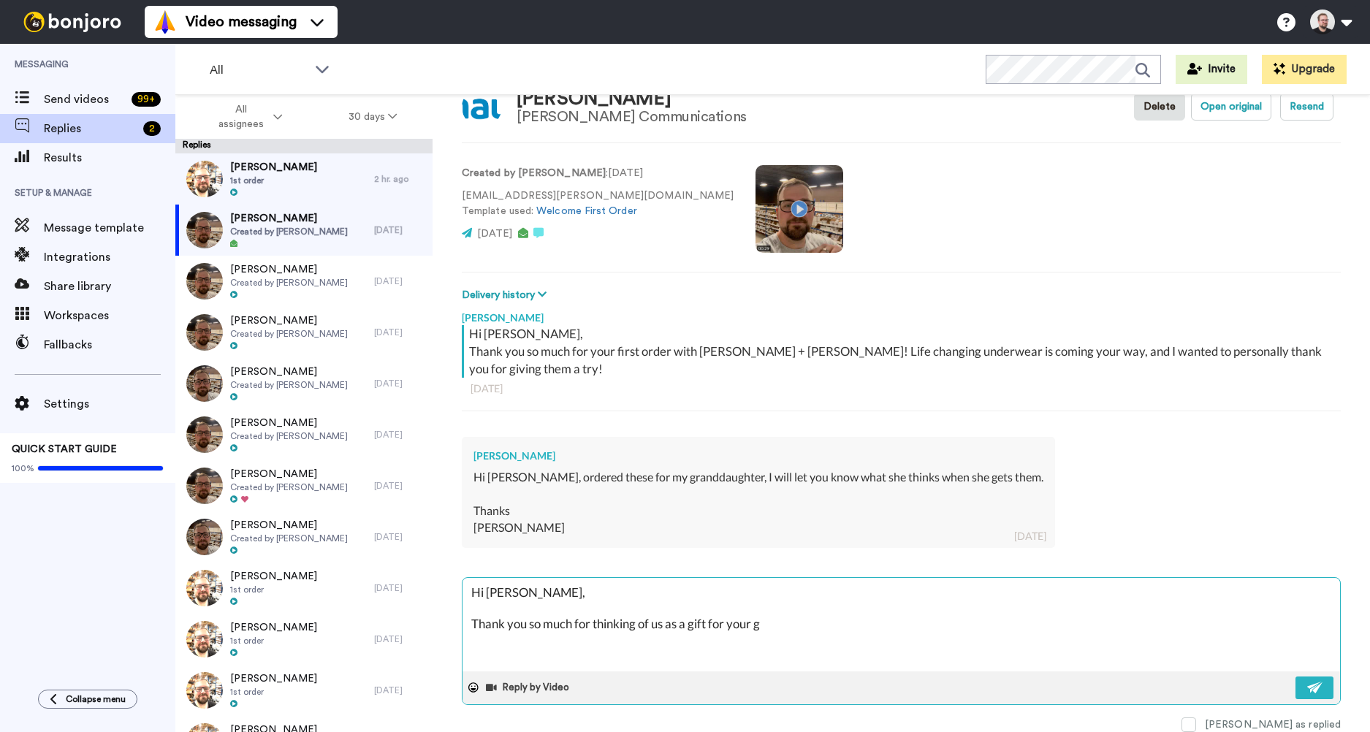
type textarea "Hi Kathy, Thank you so much for thinking of us as a gift for your gr"
type textarea "x"
type textarea "Hi Kathy, Thank you so much for thinking of us as a gift for your gra"
type textarea "x"
type textarea "Hi Kathy, Thank you so much for thinking of us as a gift for your gran"
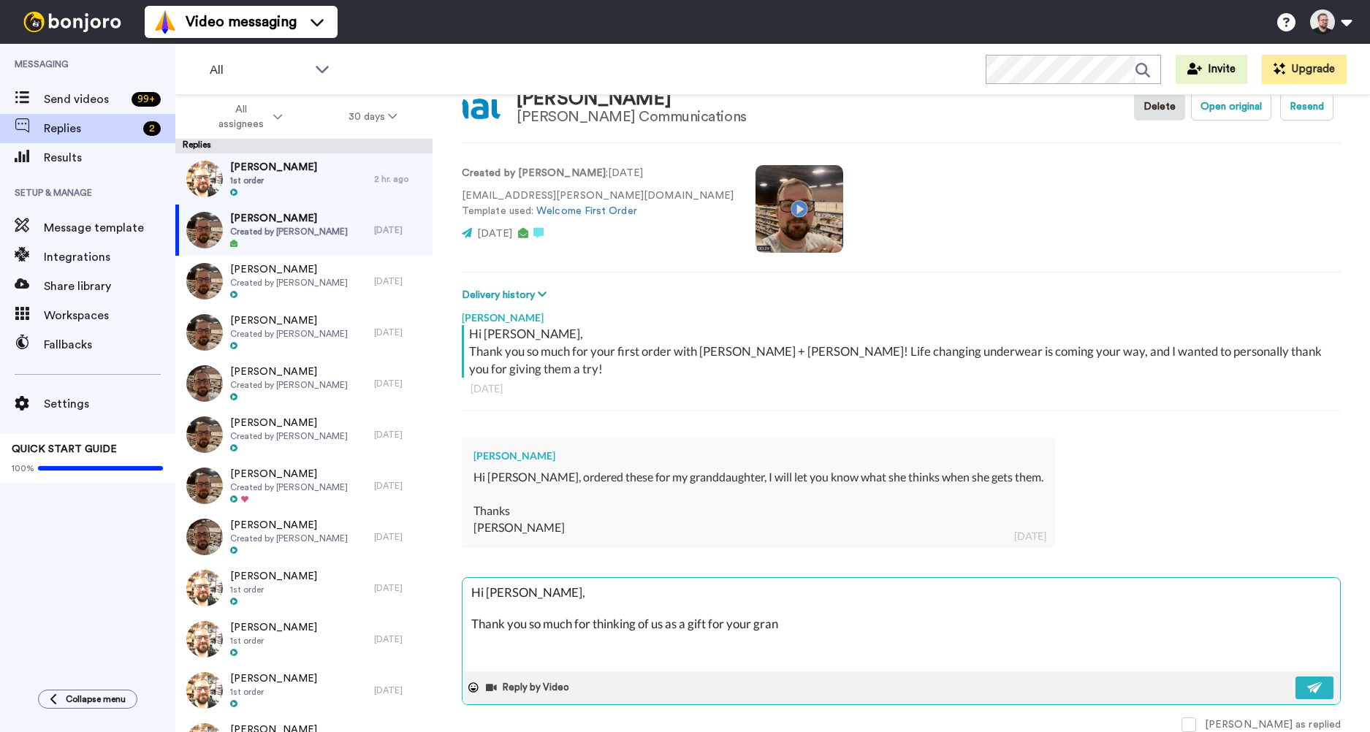
type textarea "x"
type textarea "Hi Kathy, Thank you so much for thinking of us as a gift for your grand"
type textarea "x"
type textarea "Hi Kathy, Thank you so much for thinking of us as a gift for your grandd"
type textarea "x"
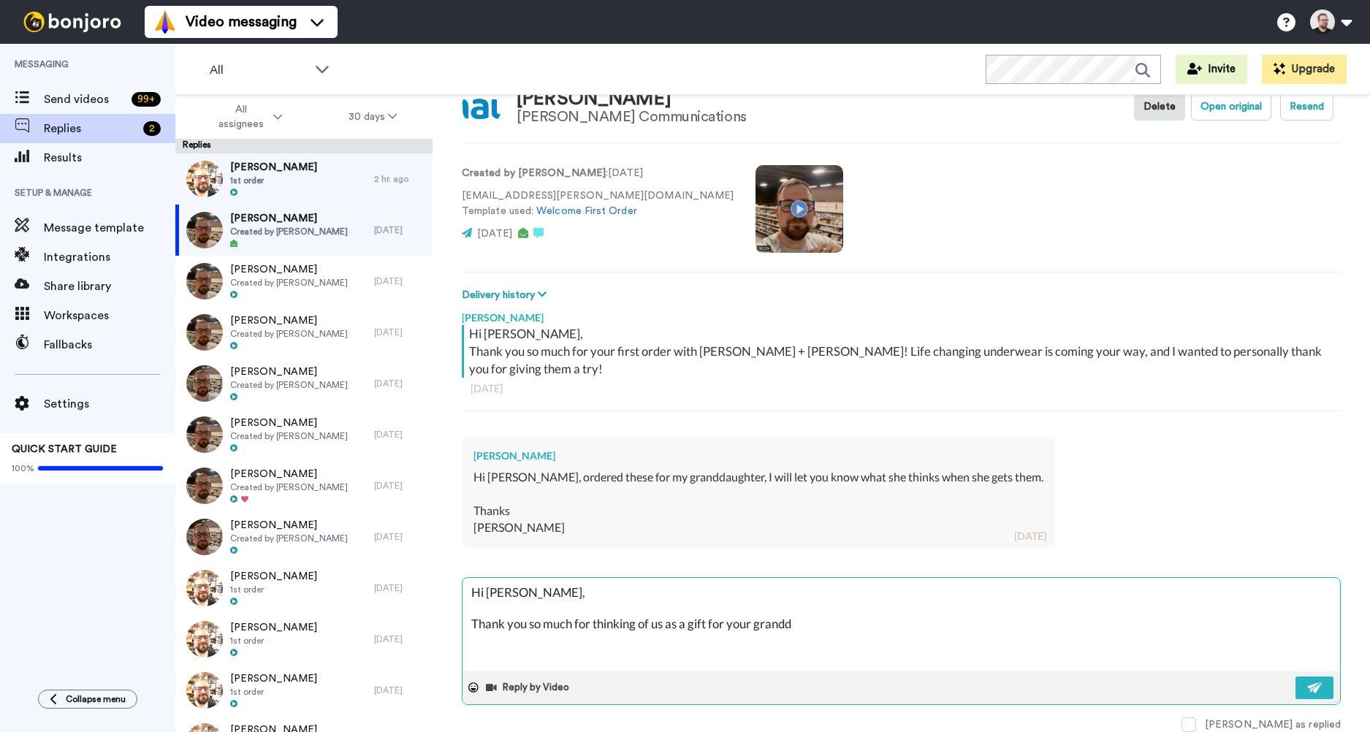
type textarea "Hi Kathy, Thank you so much for thinking of us as a gift for your grandda"
type textarea "x"
type textarea "Hi Kathy, Thank you so much for thinking of us as a gift for your granddau"
type textarea "x"
type textarea "Hi Kathy, Thank you so much for thinking of us as a gift for your granddaug"
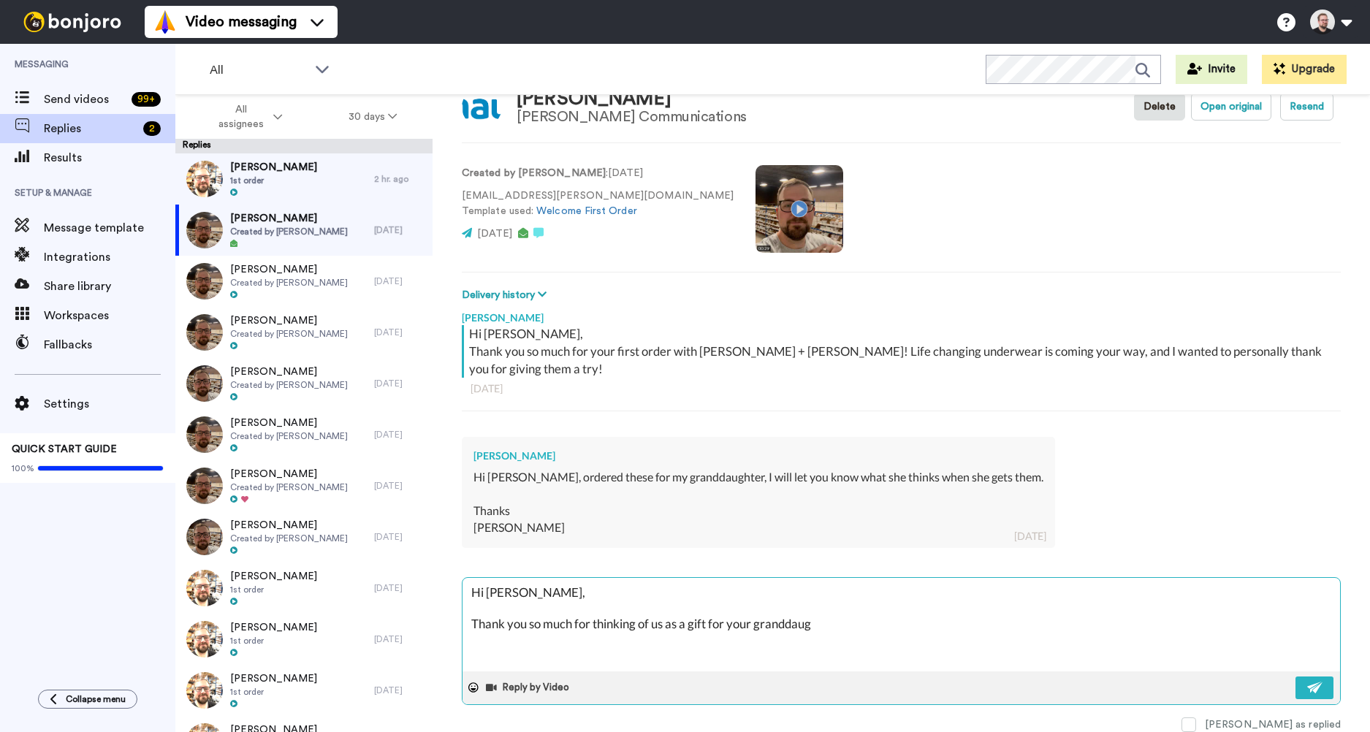
type textarea "x"
type textarea "Hi Kathy, Thank you so much for thinking of us as a gift for your granddaugh"
type textarea "x"
type textarea "Hi Kathy, Thank you so much for thinking of us as a gift for your granddaught"
type textarea "x"
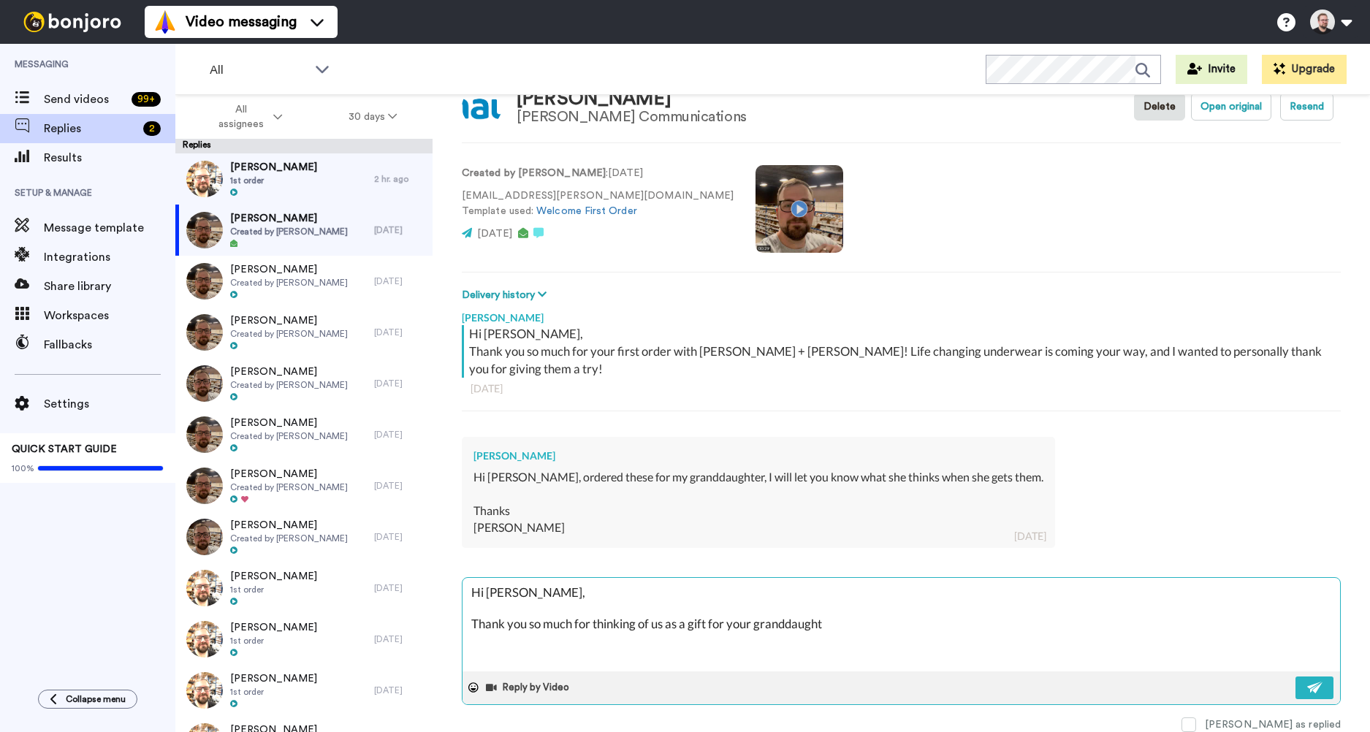
type textarea "Hi Kathy, Thank you so much for thinking of us as a gift for your granddaughte"
type textarea "x"
type textarea "Hi Kathy, Thank you so much for thinking of us as a gift for your granddaughter"
type textarea "x"
type textarea "Hi Kathy, Thank you so much for thinking of us as a gift for your granddaughter,"
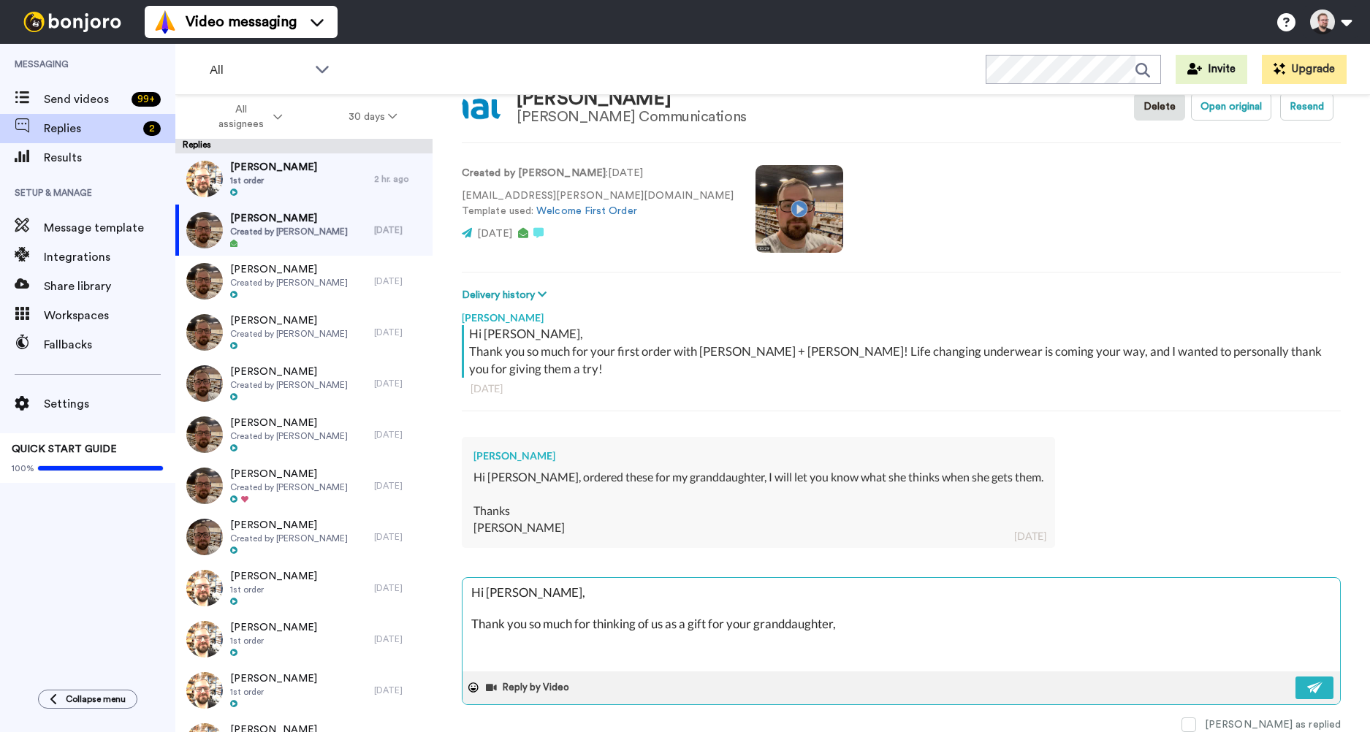
type textarea "x"
type textarea "Hi Kathy, Thank you so much for thinking of us as a gift for your granddaughter,"
type textarea "x"
type textarea "Hi Kathy, Thank you so much for thinking of us as a gift for your granddaughter…"
type textarea "x"
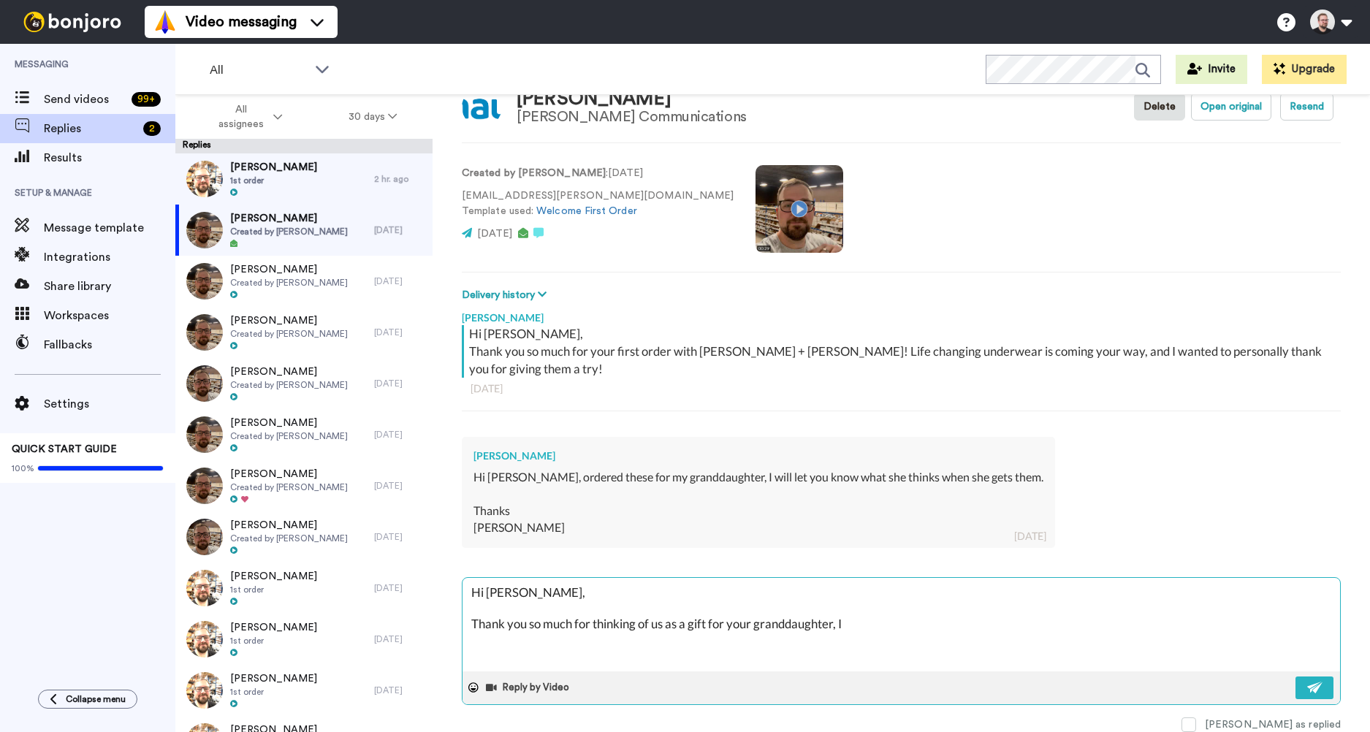
type textarea "Hi Kathy, Thank you so much for thinking of us as a gift for your granddaughter…"
type textarea "x"
type textarea "Hi Kathy, Thank you so much for thinking of us as a gift for your granddaughter…"
type textarea "x"
type textarea "Hi Kathy, Thank you so much for thinking of us as a gift for your granddaughter…"
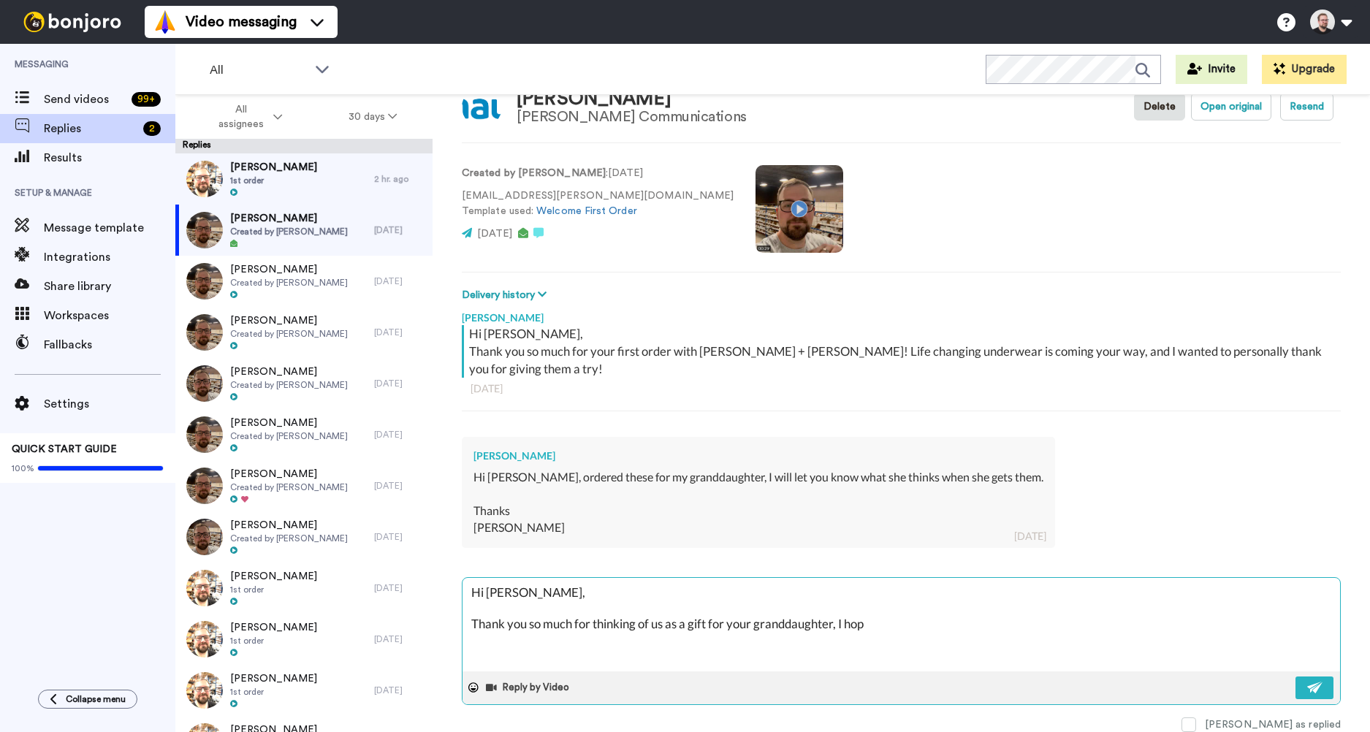
type textarea "x"
type textarea "Hi Kathy, Thank you so much for thinking of us as a gift for your granddaughter…"
type textarea "x"
type textarea "Hi Kathy, Thank you so much for thinking of us as a gift for your granddaughter…"
type textarea "x"
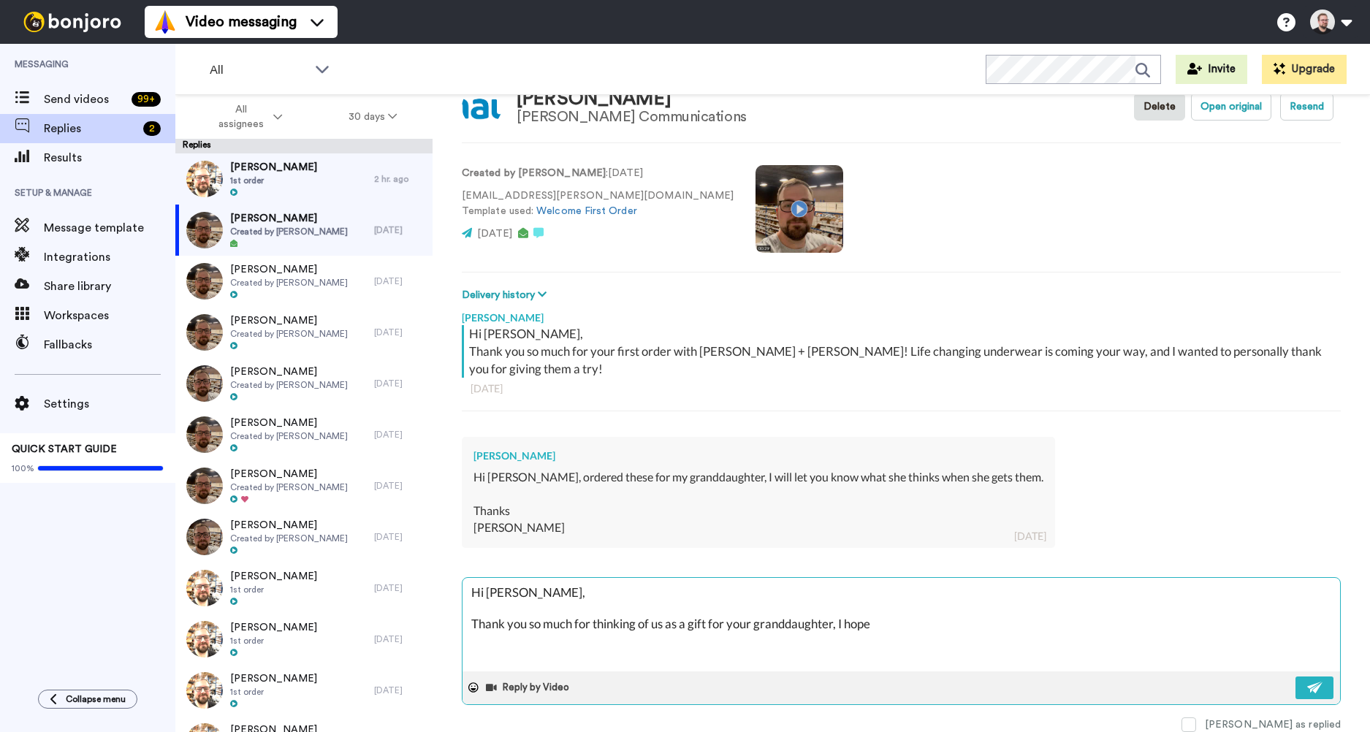
type textarea "Hi Kathy, Thank you so much for thinking of us as a gift for your granddaughter…"
type textarea "x"
type textarea "Hi Kathy, Thank you so much for thinking of us as a gift for your granddaughter…"
type textarea "x"
type textarea "Hi Kathy, Thank you so much for thinking of us as a gift for your granddaughter…"
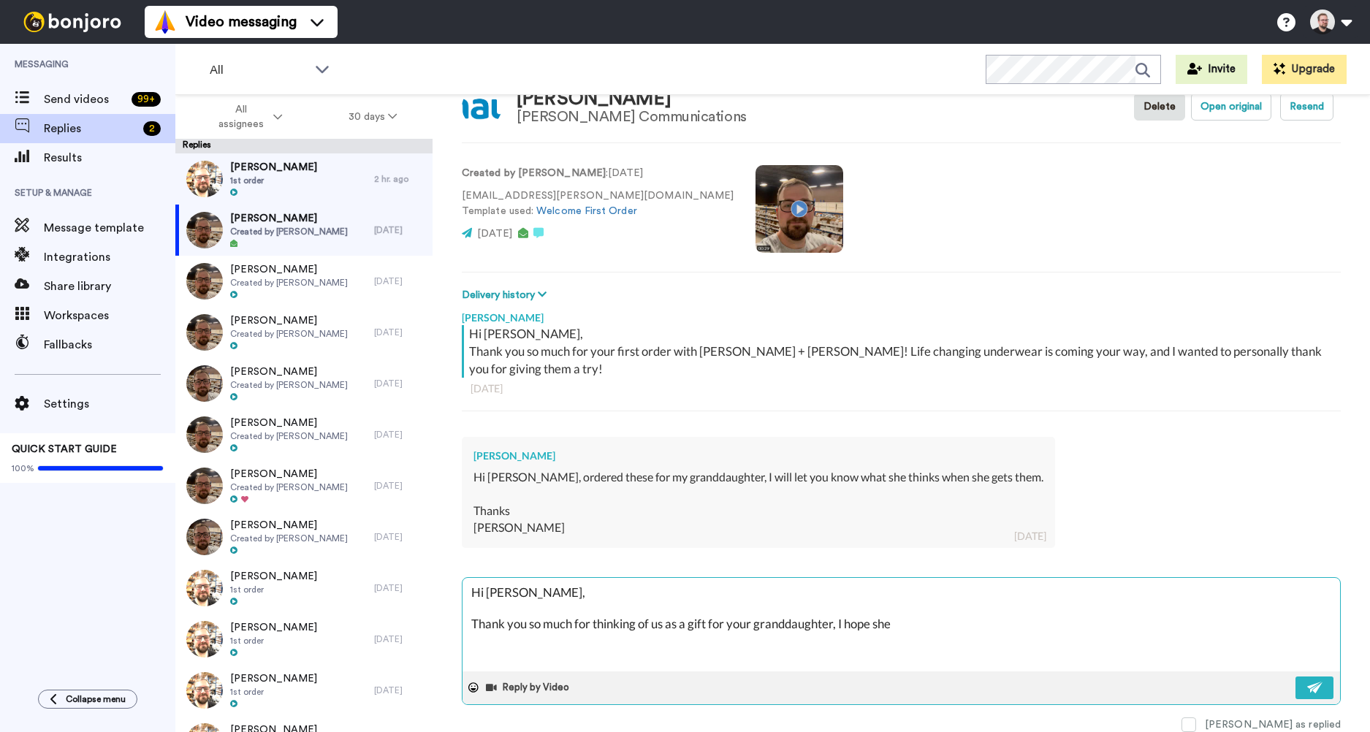
type textarea "x"
type textarea "Hi Kathy, Thank you so much for thinking of us as a gift for your granddaughter…"
type textarea "x"
type textarea "Hi Kathy, Thank you so much for thinking of us as a gift for your granddaughter…"
type textarea "x"
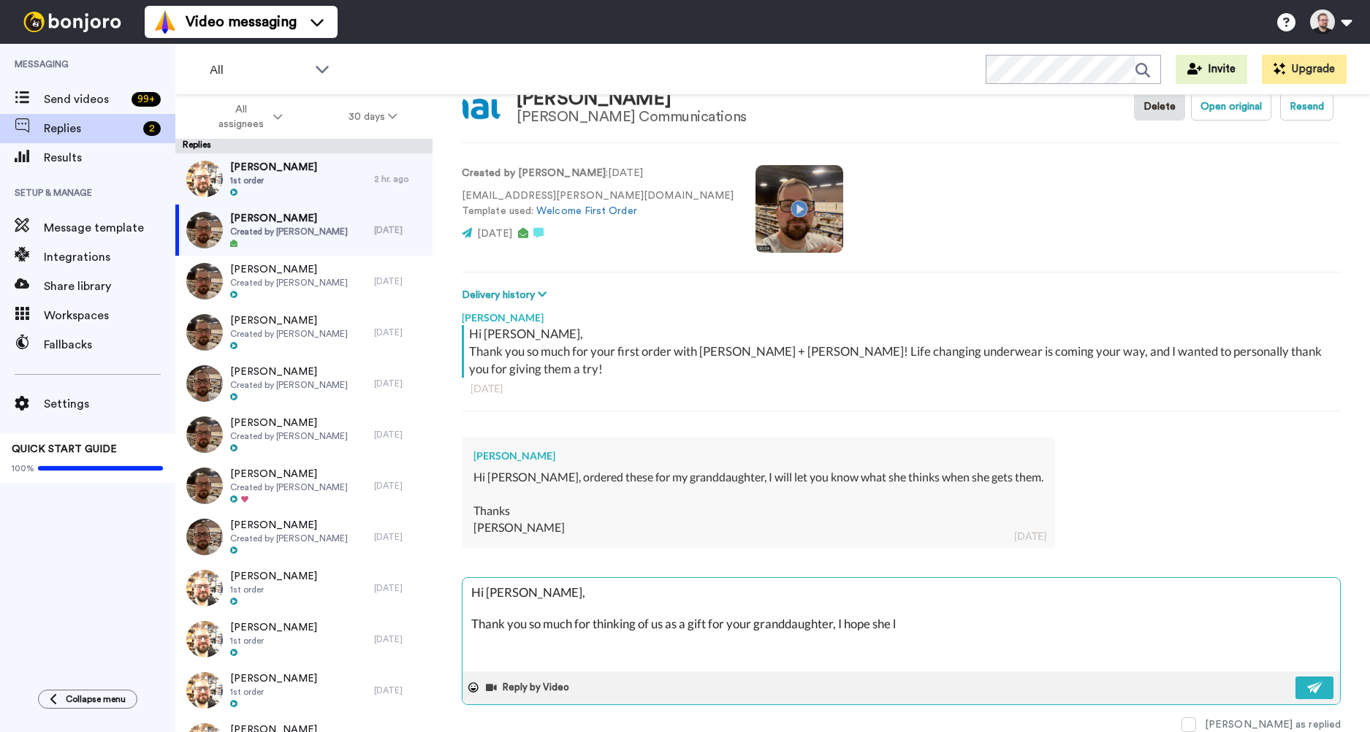
type textarea "Hi Kathy, Thank you so much for thinking of us as a gift for your granddaughter…"
type textarea "x"
type textarea "Hi Kathy, Thank you so much for thinking of us as a gift for your granddaughter…"
type textarea "x"
type textarea "Hi Kathy, Thank you so much for thinking of us as a gift for your granddaughter…"
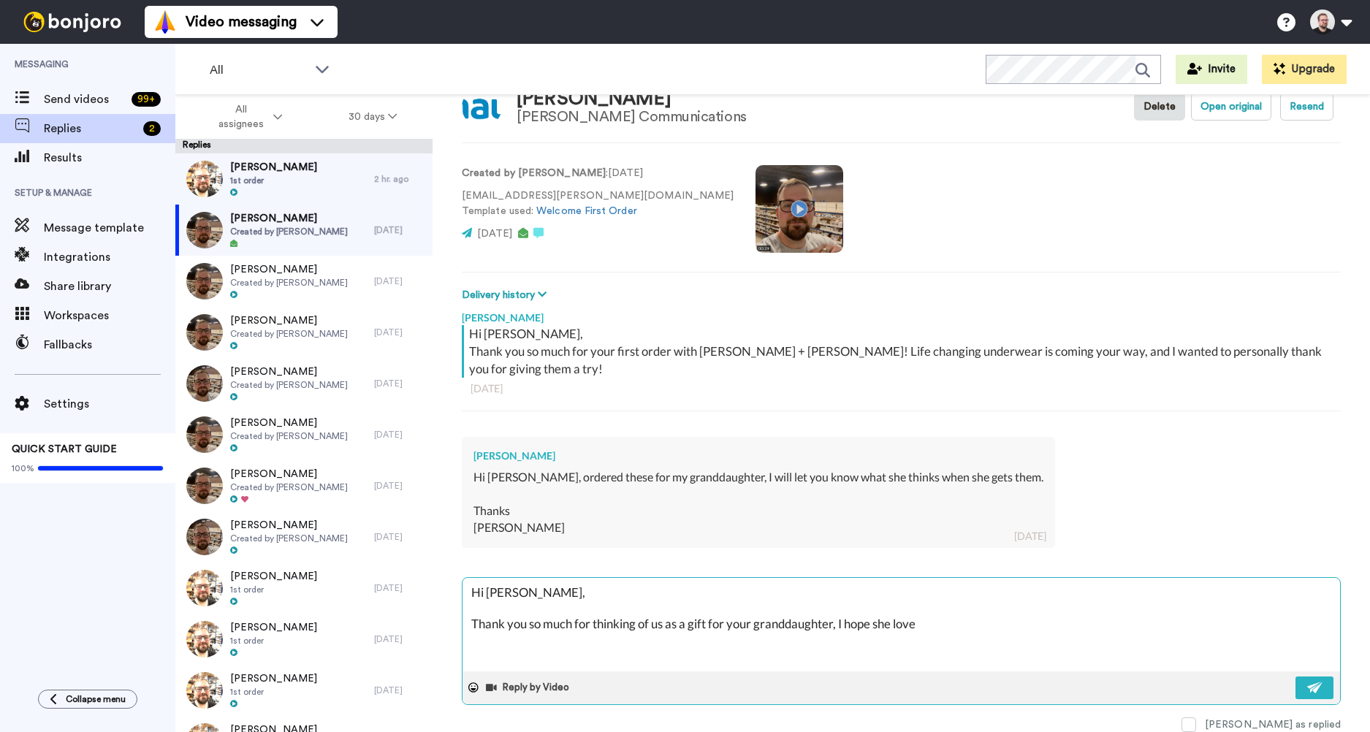
type textarea "x"
type textarea "Hi Kathy, Thank you so much for thinking of us as a gift for your granddaughter…"
type textarea "x"
type textarea "Hi Kathy, Thank you so much for thinking of us as a gift for your granddaughter…"
type textarea "x"
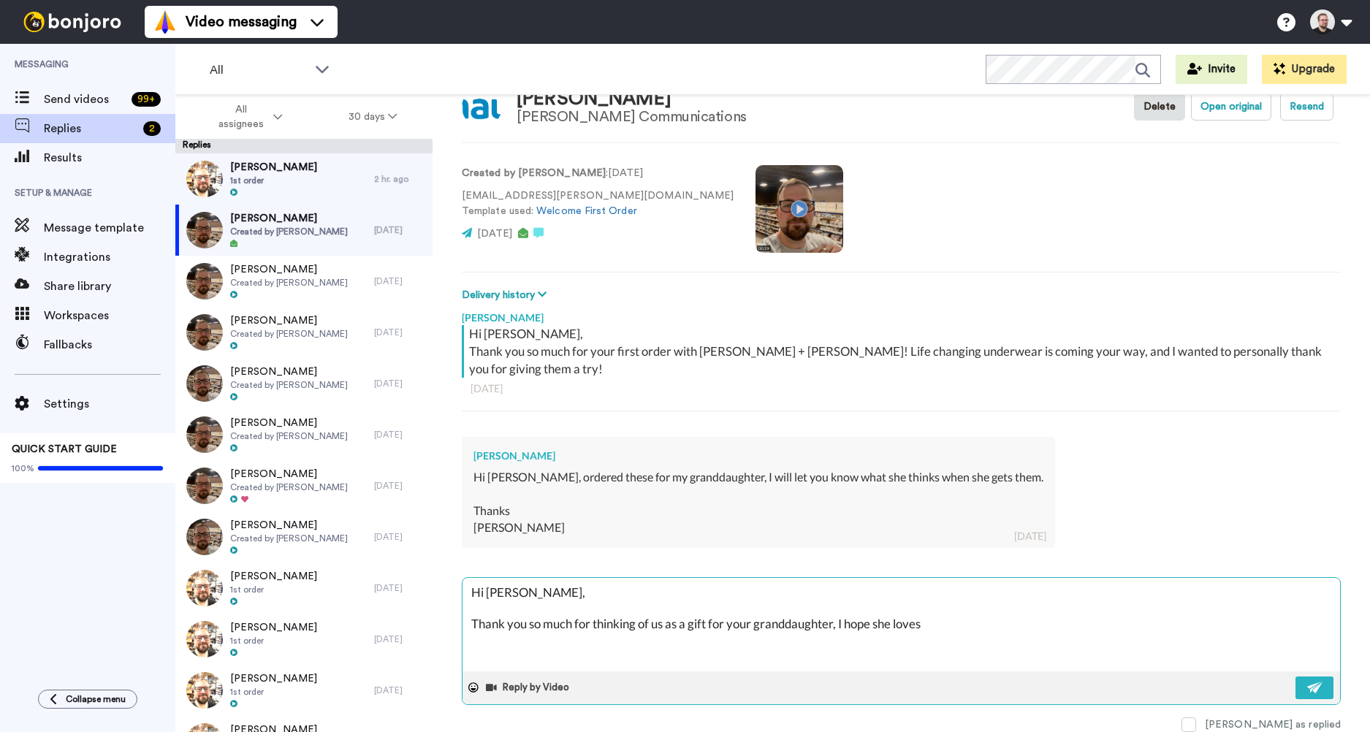
type textarea "Hi Kathy, Thank you so much for thinking of us as a gift for your granddaughter…"
type textarea "x"
type textarea "Hi Kathy, Thank you so much for thinking of us as a gift for your granddaughter…"
type textarea "x"
type textarea "Hi Kathy, Thank you so much for thinking of us as a gift for your granddaughter…"
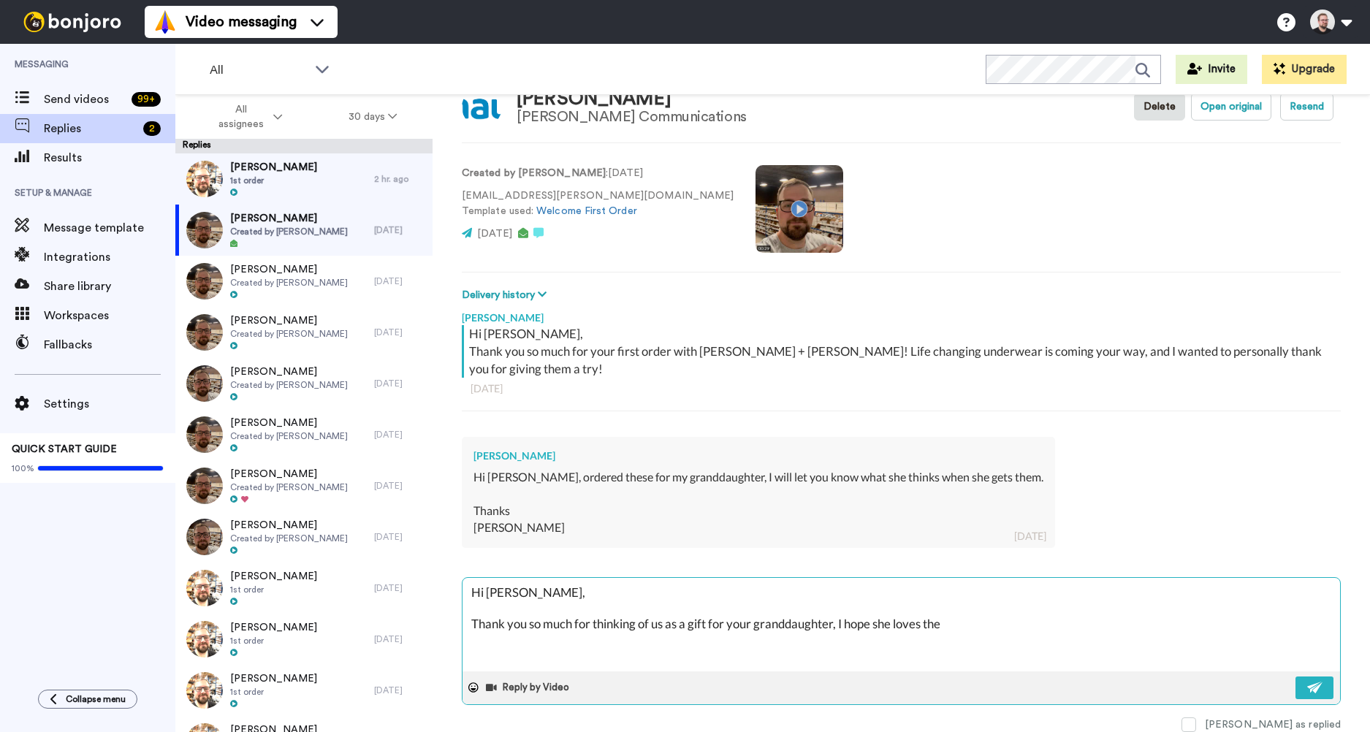
type textarea "x"
type textarea "Hi Kathy, Thank you so much for thinking of us as a gift for your granddaughter…"
click at [1299, 693] on button at bounding box center [1314, 687] width 38 height 23
